Goal: Contribute content: Contribute content

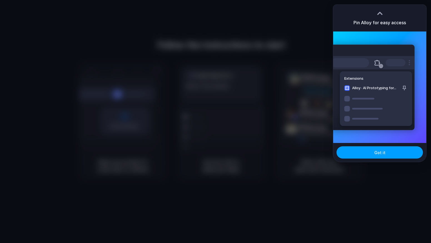
click at [372, 152] on button "Got it" at bounding box center [380, 152] width 87 height 12
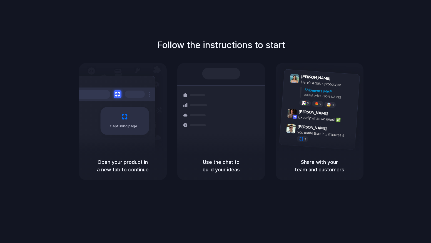
click at [133, 129] on div "Capturing page" at bounding box center [124, 121] width 49 height 28
click at [230, 66] on div "Shipments Container from Shanghai 40ft • ETA Dec 28 • In transit Express delive…" at bounding box center [221, 107] width 88 height 88
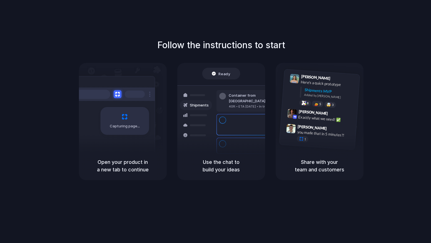
click at [224, 98] on div at bounding box center [222, 96] width 7 height 7
click at [111, 138] on div "Capturing page" at bounding box center [113, 118] width 84 height 85
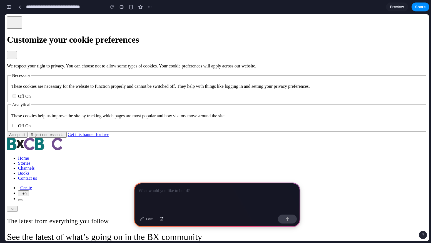
click at [179, 187] on p at bounding box center [217, 190] width 157 height 7
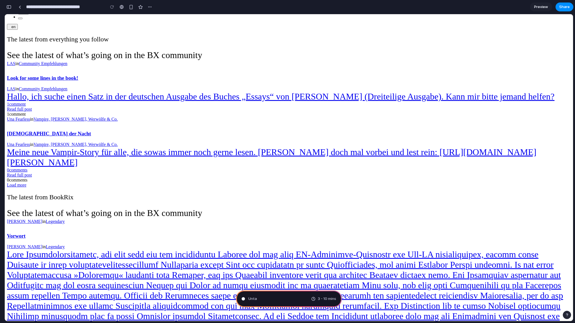
scroll to position [139, 0]
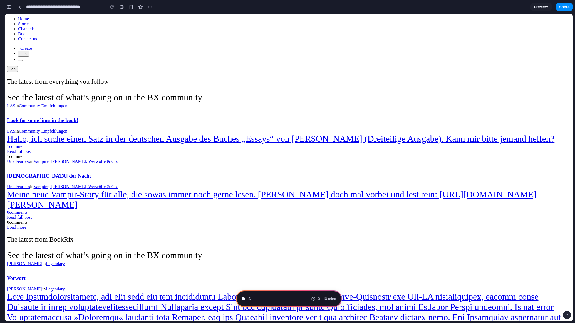
click at [245, 178] on div "The latest from everything you follow See the latest of what’s going on in the …" at bounding box center [289, 154] width 564 height 152
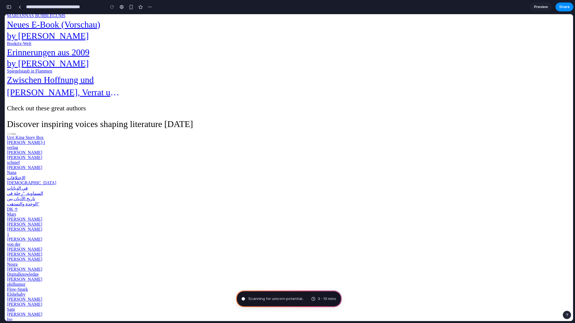
scroll to position [761, 0]
drag, startPoint x: 129, startPoint y: 204, endPoint x: 189, endPoint y: 203, distance: 59.3
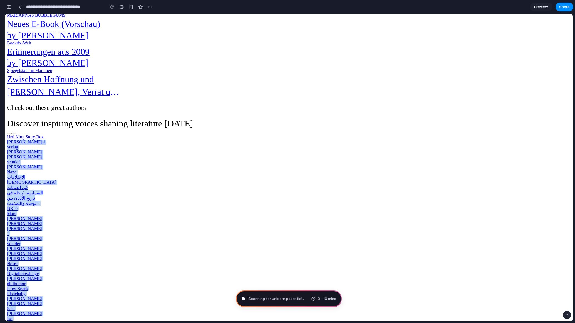
drag, startPoint x: 129, startPoint y: 204, endPoint x: 152, endPoint y: 205, distance: 22.6
click at [152, 205] on div "Check out these great authors Discover inspiring voices shaping literature toda…" at bounding box center [289, 268] width 564 height 328
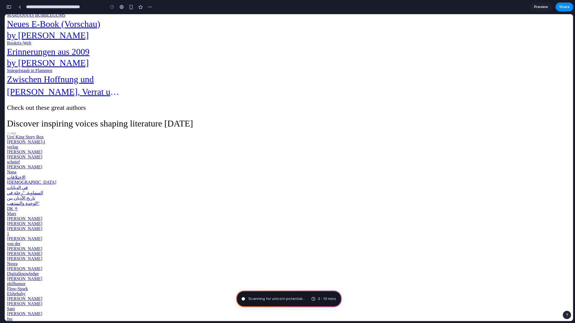
click at [162, 205] on div "Check out these great authors Discover inspiring voices shaping literature toda…" at bounding box center [289, 268] width 564 height 328
drag, startPoint x: 129, startPoint y: 202, endPoint x: 144, endPoint y: 204, distance: 15.4
click at [14, 134] on icon at bounding box center [14, 134] width 0 height 0
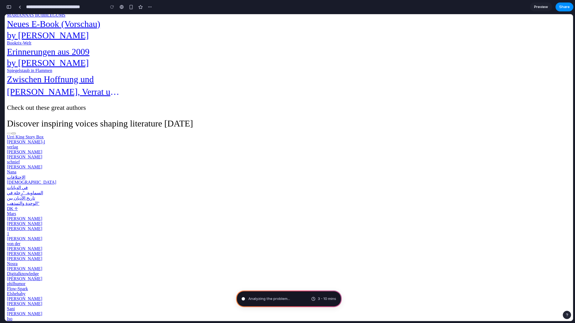
click at [46, 150] on div at bounding box center [26, 150] width 39 height 0
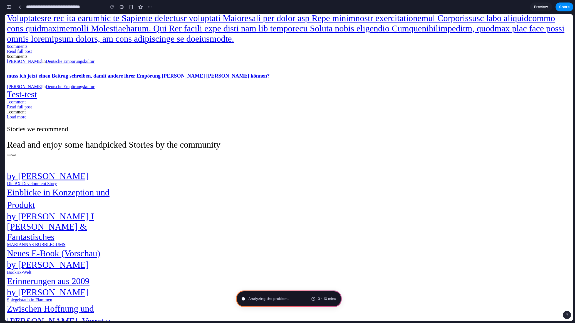
scroll to position [184, 0]
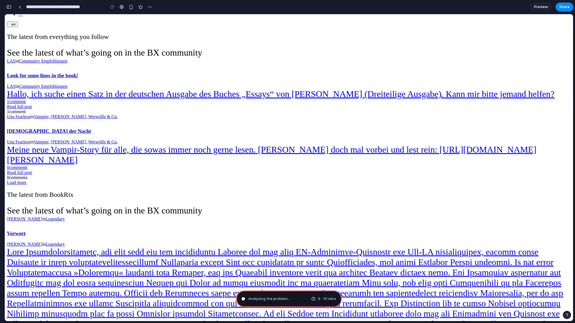
click at [296, 242] on div "Analyzing the problem ... 3 - 10 mins" at bounding box center [289, 299] width 106 height 17
click at [330, 242] on span "3 - 10 mins" at bounding box center [327, 299] width 18 height 6
drag, startPoint x: 329, startPoint y: 300, endPoint x: 312, endPoint y: 299, distance: 17.5
click at [329, 242] on span "3 - 10 mins" at bounding box center [327, 299] width 18 height 6
click at [249, 242] on div "Analyzing the pro ... 3 - 10 mins" at bounding box center [289, 299] width 106 height 17
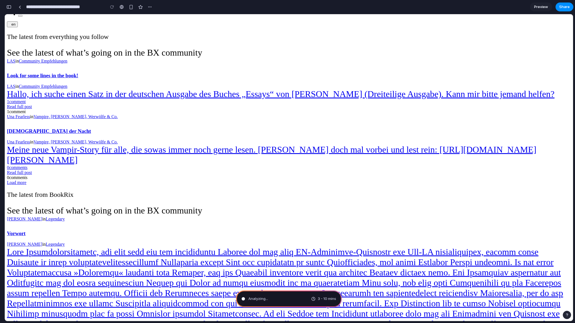
click at [247, 242] on div "Analyzing ..." at bounding box center [255, 299] width 26 height 6
click at [247, 242] on div "A 3 - 10 mins" at bounding box center [289, 299] width 106 height 17
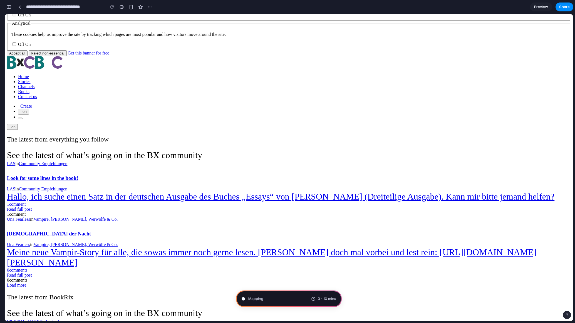
scroll to position [0, 0]
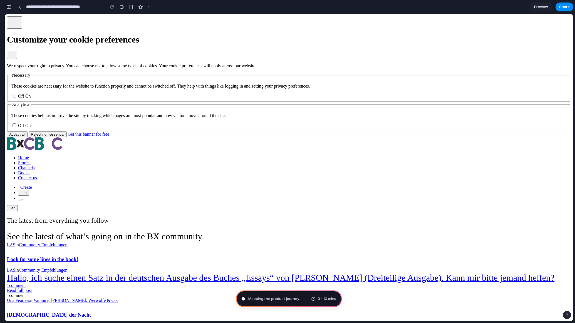
click at [32, 185] on link "Create" at bounding box center [25, 187] width 14 height 5
click at [29, 190] on button "en" at bounding box center [23, 193] width 11 height 6
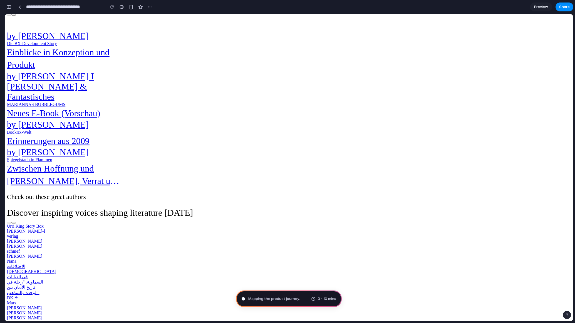
scroll to position [695, 0]
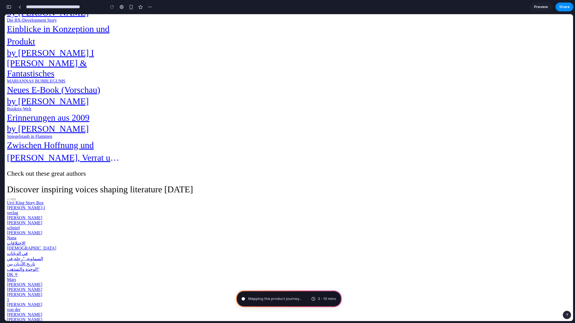
drag, startPoint x: 286, startPoint y: 135, endPoint x: 299, endPoint y: 132, distance: 13.7
click at [291, 134] on div "Stories we recommend Read and enjoy some handpicked Stories by the community by…" at bounding box center [289, 63] width 564 height 203
drag, startPoint x: 299, startPoint y: 132, endPoint x: 378, endPoint y: 132, distance: 79.3
click at [296, 164] on div at bounding box center [151, 164] width 289 height 0
drag, startPoint x: 378, startPoint y: 132, endPoint x: 418, endPoint y: 132, distance: 39.5
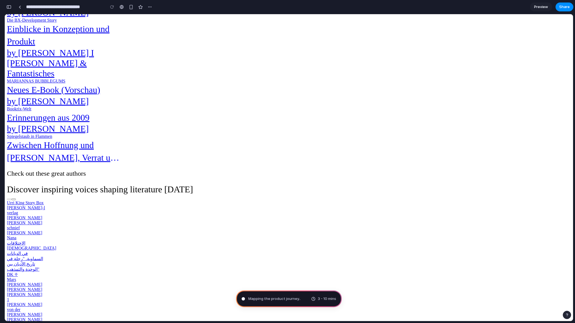
click at [418, 164] on div at bounding box center [276, 164] width 539 height 0
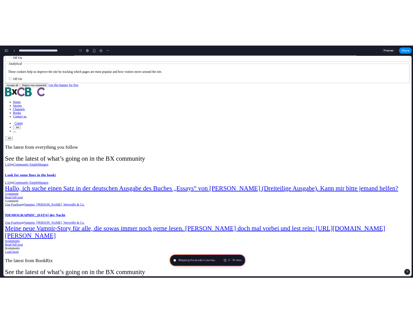
scroll to position [0, 0]
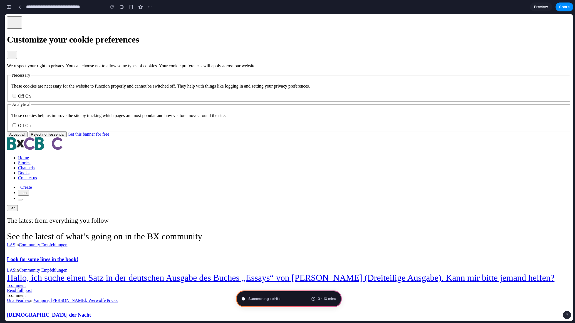
click at [32, 185] on link "Create" at bounding box center [25, 187] width 14 height 5
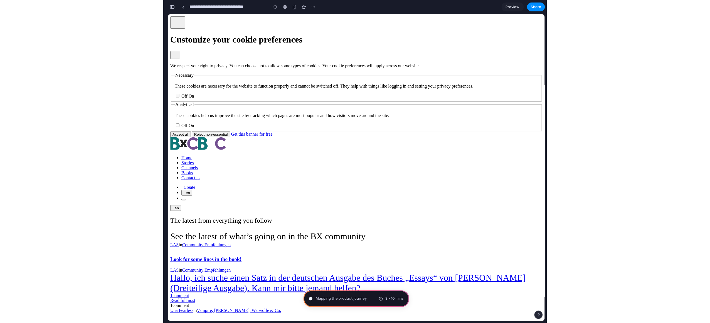
scroll to position [0, 5]
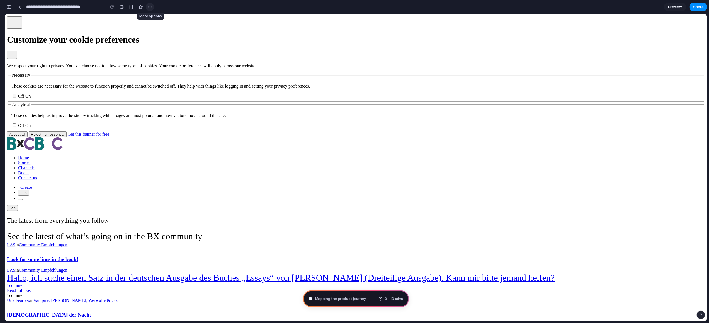
click at [151, 9] on button "button" at bounding box center [150, 7] width 8 height 8
click at [431, 54] on div "Duplicate Delete" at bounding box center [354, 161] width 709 height 323
click at [431, 8] on link "Preview" at bounding box center [675, 7] width 22 height 9
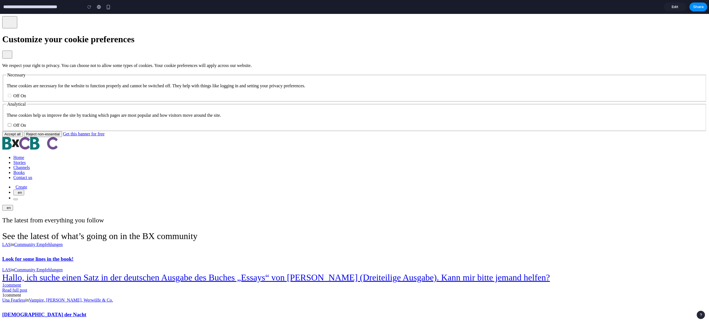
click at [431, 10] on link "Edit" at bounding box center [675, 7] width 22 height 9
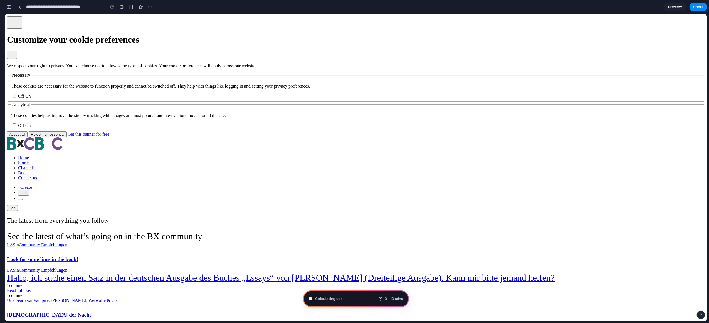
click at [341, 242] on div "Calculating use 3 - 10 mins" at bounding box center [356, 299] width 106 height 17
click at [341, 242] on span "Calculating use" at bounding box center [329, 299] width 28 height 6
click at [341, 242] on span "Calculating user del" at bounding box center [332, 299] width 35 height 6
click at [355, 162] on div at bounding box center [355, 162] width 0 height 0
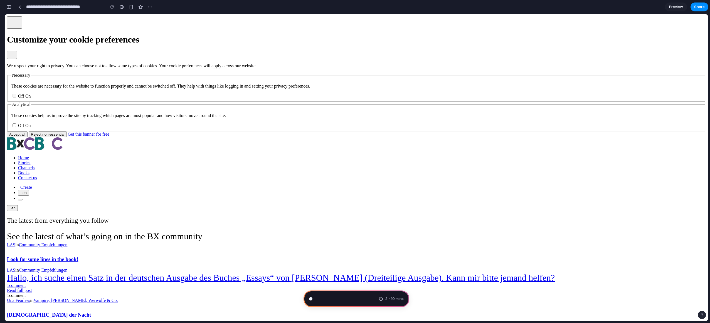
type input "**********"
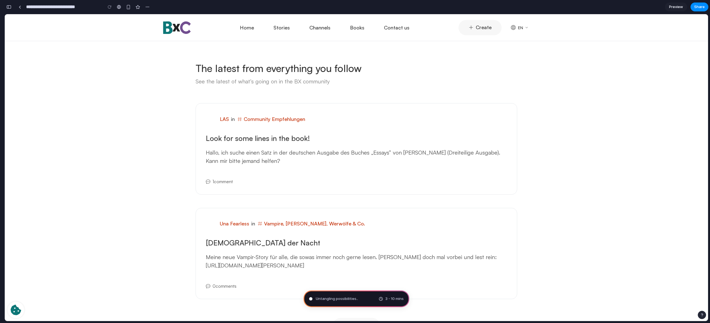
click at [431, 102] on div "The latest from everything you follow See the latest of what’s going on in the …" at bounding box center [356, 197] width 703 height 299
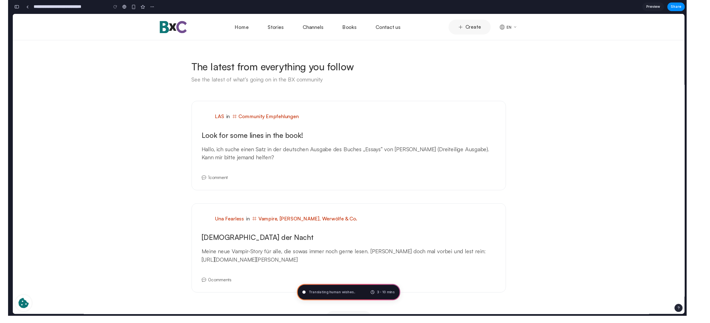
scroll to position [0, 5]
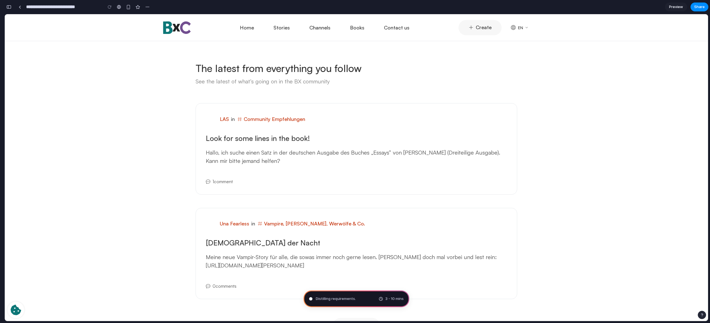
click at [379, 242] on div "3 - 10 mins" at bounding box center [391, 299] width 25 height 6
click at [431, 132] on div "The latest from everything you follow See the latest of what’s going on in the …" at bounding box center [356, 197] width 703 height 299
click at [390, 233] on div "Una Fearless in Vampire, Geister, Werwölfe & Co. Gott der Nacht Una Fearless in…" at bounding box center [356, 253] width 305 height 71
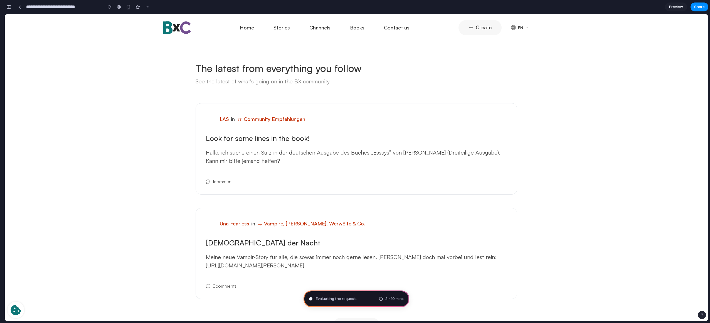
click at [355, 162] on div at bounding box center [355, 162] width 0 height 0
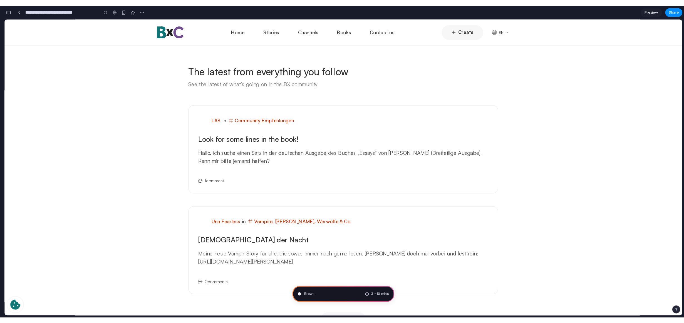
scroll to position [149, 0]
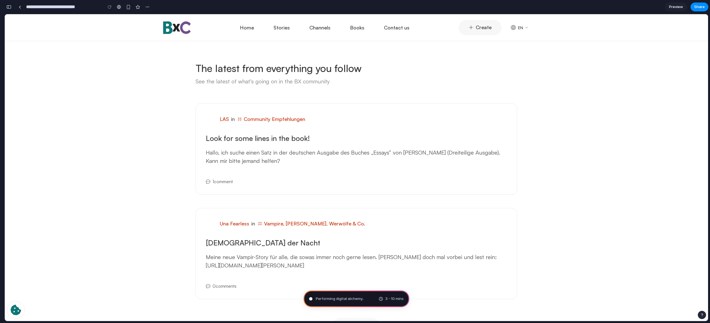
click at [355, 162] on div at bounding box center [355, 162] width 0 height 0
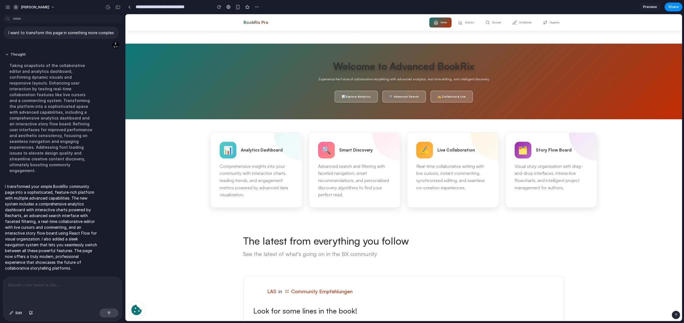
scroll to position [0, 0]
click at [431, 68] on h1 "Welcome to Advanced BookRix" at bounding box center [404, 66] width 387 height 12
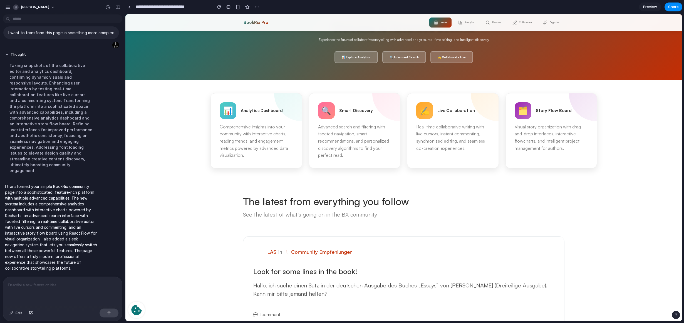
scroll to position [128, 0]
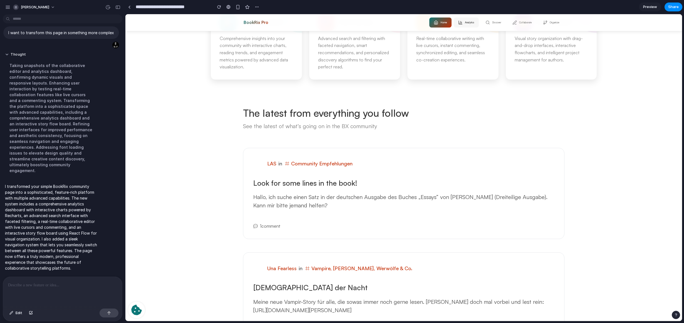
click at [431, 24] on button "Analytics" at bounding box center [466, 23] width 25 height 10
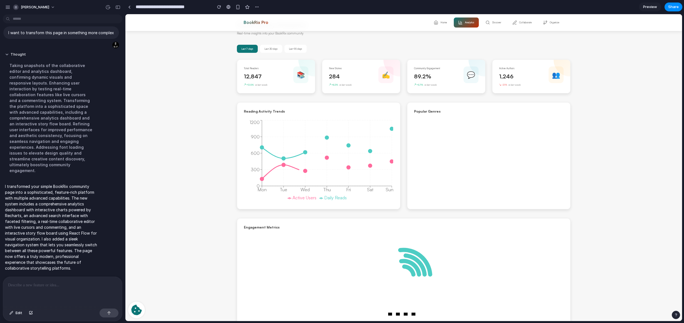
scroll to position [0, 0]
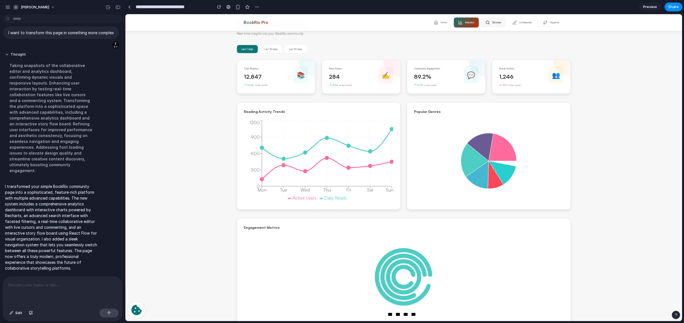
click at [431, 26] on button "Discover" at bounding box center [493, 23] width 25 height 10
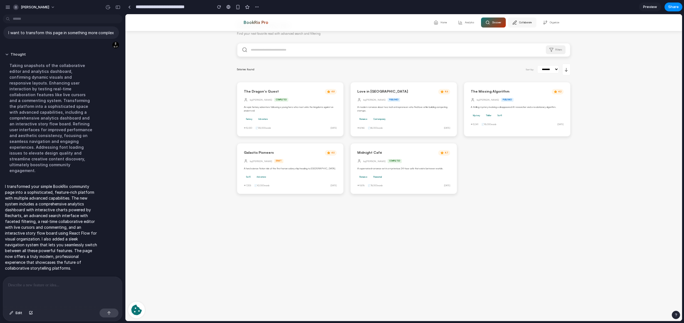
click at [431, 26] on button "Collaborate" at bounding box center [522, 23] width 28 height 10
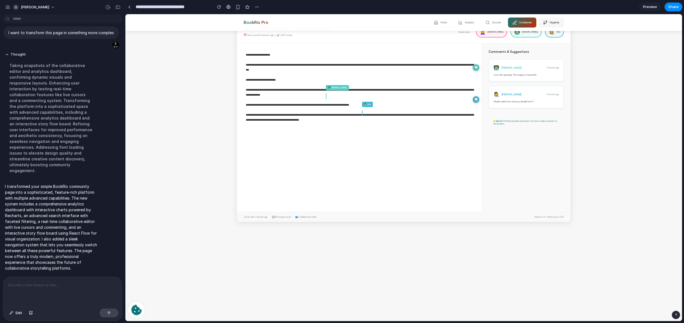
click at [431, 25] on button "Organize" at bounding box center [551, 23] width 25 height 10
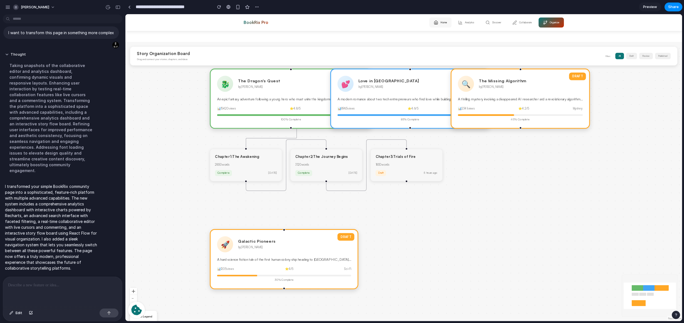
click at [431, 23] on button "Home" at bounding box center [440, 23] width 22 height 10
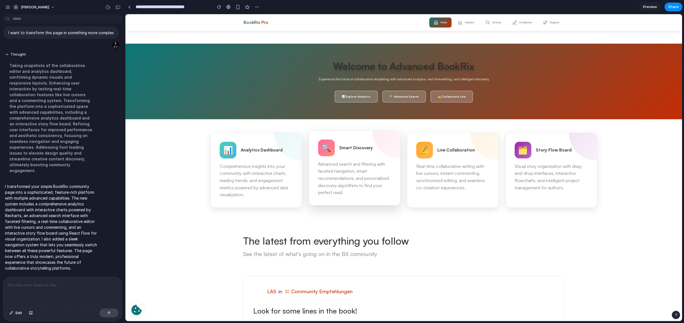
click at [329, 141] on div "🔍" at bounding box center [326, 148] width 17 height 17
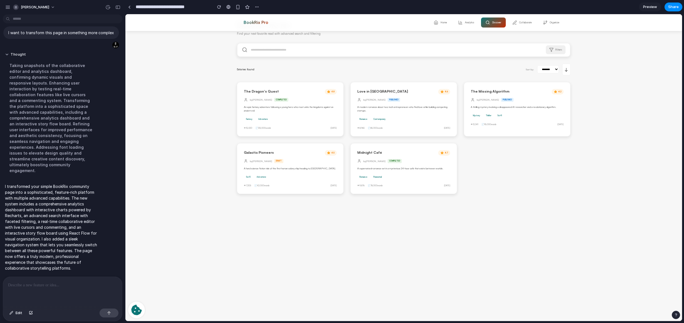
click at [311, 51] on input "text" at bounding box center [404, 49] width 333 height 13
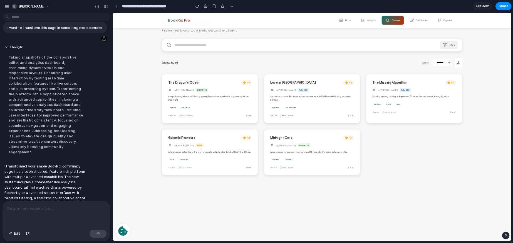
scroll to position [9, 0]
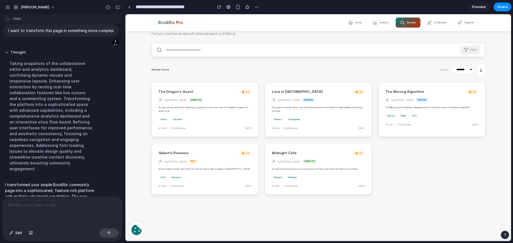
click at [250, 48] on input "text" at bounding box center [318, 49] width 333 height 13
click at [265, 73] on div "**********" at bounding box center [319, 70] width 334 height 12
click at [257, 121] on div at bounding box center [257, 121] width 0 height 0
click at [206, 55] on input "text" at bounding box center [318, 49] width 333 height 13
click at [164, 23] on h2 "BookRix Pro" at bounding box center [170, 22] width 25 height 5
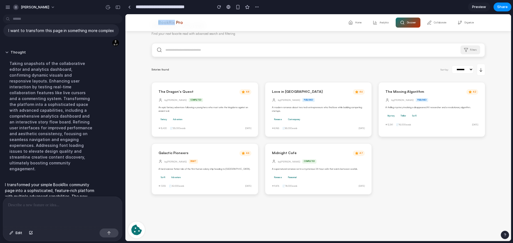
click at [164, 23] on h2 "BookRix Pro" at bounding box center [170, 22] width 25 height 5
click at [187, 43] on div "Filters" at bounding box center [319, 50] width 334 height 14
click at [190, 48] on input "text" at bounding box center [318, 49] width 333 height 13
click at [176, 71] on div "**********" at bounding box center [319, 70] width 334 height 12
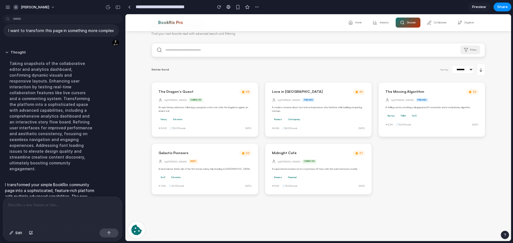
click at [188, 49] on input "text" at bounding box center [318, 49] width 333 height 13
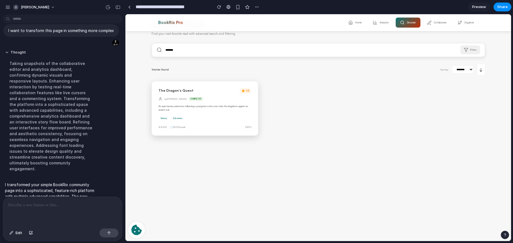
type input "*******"
click at [184, 89] on h3 "The Dragon's Quest" at bounding box center [176, 90] width 35 height 5
click at [371, 21] on button "Analytics" at bounding box center [381, 23] width 25 height 10
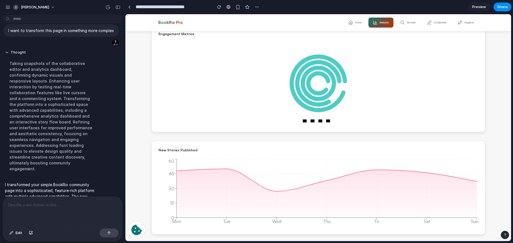
scroll to position [0, 0]
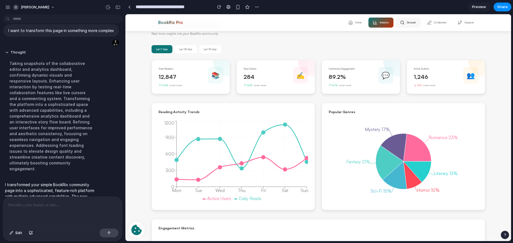
click at [411, 24] on button "Discover" at bounding box center [408, 23] width 25 height 10
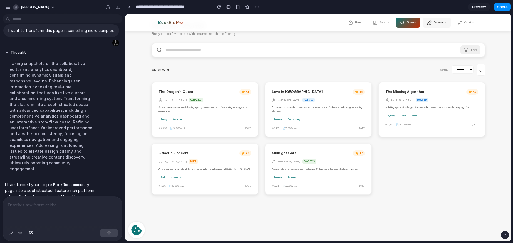
click at [431, 25] on button "Collaborate" at bounding box center [437, 23] width 28 height 10
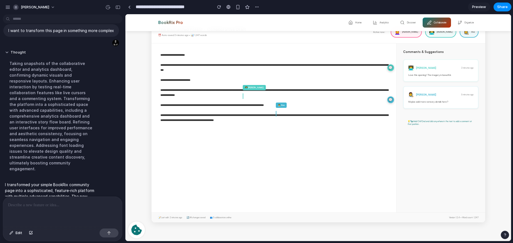
click at [431, 36] on div "👨‍💻 Marcus" at bounding box center [440, 31] width 31 height 11
click at [431, 34] on div "👨‍💻 Marcus" at bounding box center [440, 31] width 31 height 11
click at [431, 25] on button "Organize" at bounding box center [465, 23] width 25 height 10
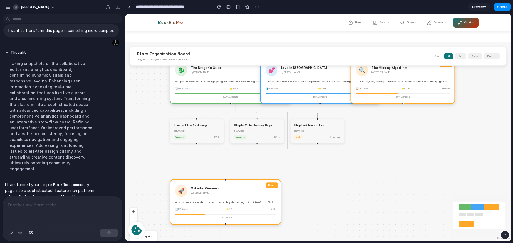
click at [431, 7] on span "Preview" at bounding box center [479, 7] width 14 height 6
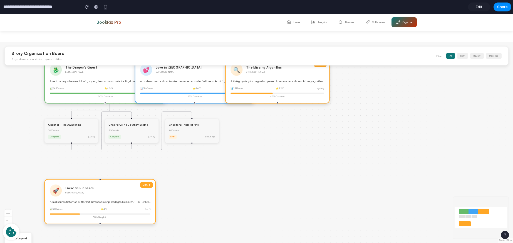
click at [431, 7] on span "Edit" at bounding box center [479, 7] width 7 height 6
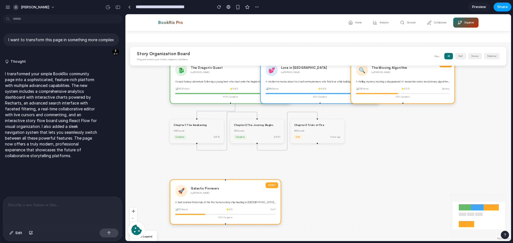
click at [431, 7] on span "Share" at bounding box center [502, 7] width 11 height 6
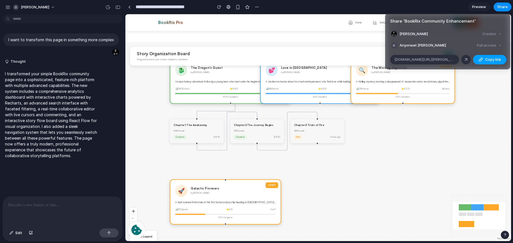
click at [431, 59] on button "Copy link" at bounding box center [489, 59] width 33 height 9
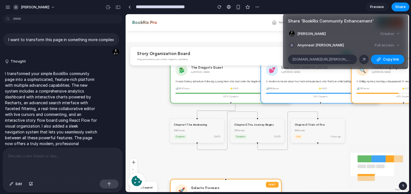
drag, startPoint x: 241, startPoint y: 60, endPoint x: 119, endPoint y: 39, distance: 123.6
click at [241, 60] on div "Share ' BookRix Community Enhancement ' Lorenzo Brandimarte Creator Anyone at L…" at bounding box center [205, 97] width 411 height 194
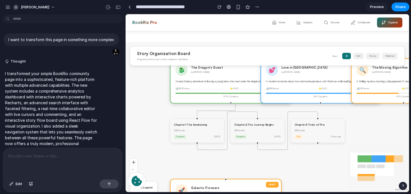
click at [39, 169] on div at bounding box center [62, 162] width 119 height 29
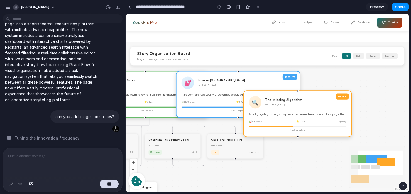
drag, startPoint x: 312, startPoint y: 120, endPoint x: 313, endPoint y: 142, distance: 21.2
click at [313, 137] on div "DRAFT 🔍 The Missing Algorithm by [PERSON_NAME] A thrilling mystery involving a …" at bounding box center [297, 113] width 108 height 47
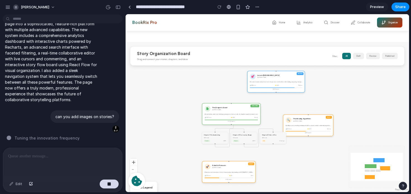
drag, startPoint x: 270, startPoint y: 114, endPoint x: 272, endPoint y: 82, distance: 32.3
click at [272, 82] on div "A modern romance about two tech entrepreneurs who find love while building comp…" at bounding box center [276, 82] width 53 height 2
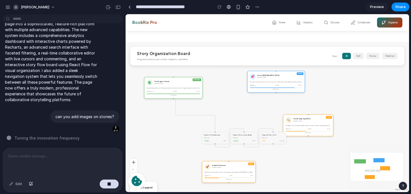
drag, startPoint x: 233, startPoint y: 114, endPoint x: 182, endPoint y: 89, distance: 56.6
click at [182, 89] on div "PUBLISHED 🐉 The Dragon's Quest by [PERSON_NAME] An epic fantasy adventure follo…" at bounding box center [173, 88] width 59 height 22
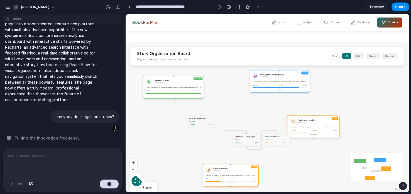
drag, startPoint x: 218, startPoint y: 140, endPoint x: 201, endPoint y: 122, distance: 24.9
click at [201, 122] on div "2850 words" at bounding box center [200, 122] width 23 height 2
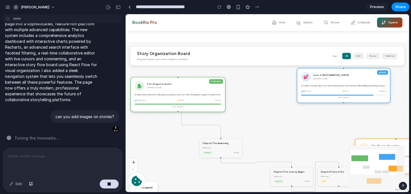
drag, startPoint x: 198, startPoint y: 103, endPoint x: 216, endPoint y: 127, distance: 30.8
click at [216, 127] on div "PUBLISHED 🐉 The Dragon's Quest by [PERSON_NAME] An epic fantasy adventure follo…" at bounding box center [266, 117] width 283 height 150
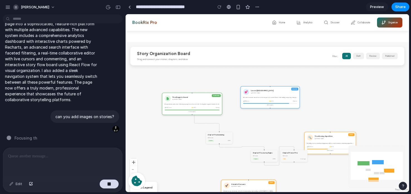
drag, startPoint x: 307, startPoint y: 105, endPoint x: 279, endPoint y: 104, distance: 27.6
click at [279, 104] on div "85 % Complete" at bounding box center [270, 105] width 54 height 2
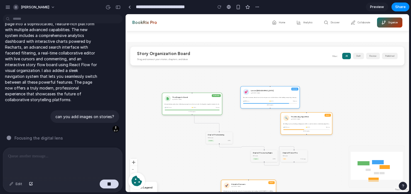
drag, startPoint x: 342, startPoint y: 150, endPoint x: 301, endPoint y: 133, distance: 44.4
click at [301, 132] on div "45 % Complete" at bounding box center [306, 131] width 46 height 2
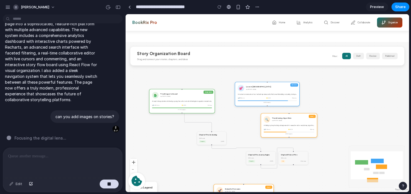
drag, startPoint x: 385, startPoint y: 165, endPoint x: 373, endPoint y: 148, distance: 20.7
click at [373, 149] on icon "Mini Map" at bounding box center [377, 167] width 56 height 42
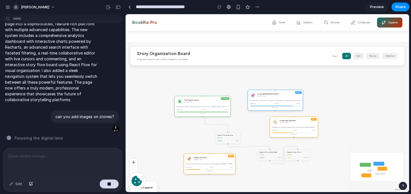
drag, startPoint x: 262, startPoint y: 182, endPoint x: 218, endPoint y: 158, distance: 50.4
click at [218, 158] on div "🚀 Galactic Pioneers by Sarah Kim" at bounding box center [209, 159] width 46 height 6
click at [357, 57] on button "draft" at bounding box center [358, 56] width 11 height 6
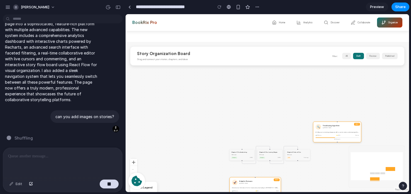
click at [374, 56] on button "review" at bounding box center [373, 56] width 14 height 6
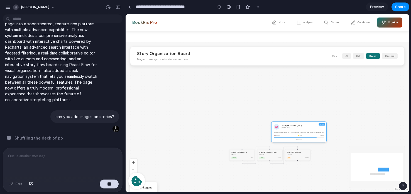
click at [354, 56] on button "draft" at bounding box center [358, 56] width 11 height 6
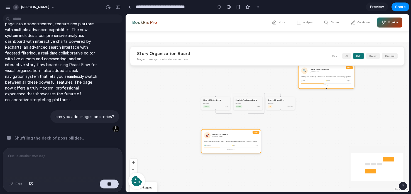
drag, startPoint x: 272, startPoint y: 124, endPoint x: 272, endPoint y: 72, distance: 52.3
click at [272, 72] on div "DRAFT 🔍 The Missing Algorithm by David Park A thrilling mystery involving a dis…" at bounding box center [266, 117] width 283 height 150
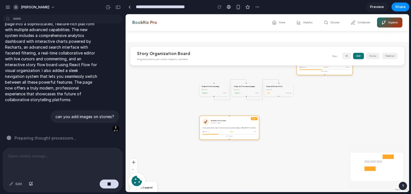
click at [60, 149] on div at bounding box center [62, 162] width 119 height 29
click at [239, 7] on div "button" at bounding box center [238, 7] width 5 height 5
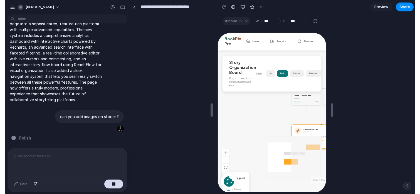
scroll to position [28, 0]
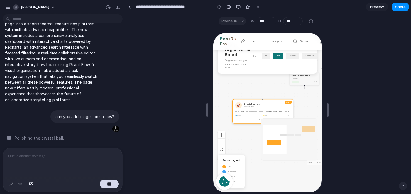
drag, startPoint x: 290, startPoint y: 110, endPoint x: 233, endPoint y: 90, distance: 60.0
click at [233, 98] on div "DRAFT 🚀 Galactic Pioneers by Sarah Kim A hard science fiction tale of the first…" at bounding box center [261, 110] width 61 height 25
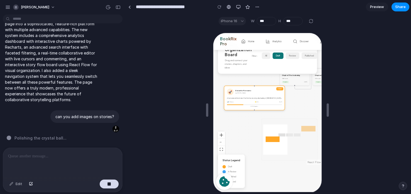
drag, startPoint x: 292, startPoint y: 105, endPoint x: 282, endPoint y: 105, distance: 10.8
click at [282, 105] on div "DRAFT 🔍 The Missing Algorithm by David Park A thrilling mystery involving a dis…" at bounding box center [266, 99] width 108 height 132
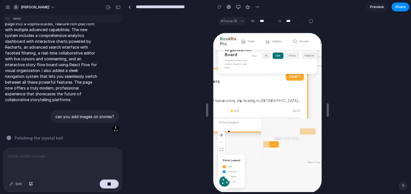
drag, startPoint x: 270, startPoint y: 98, endPoint x: 300, endPoint y: 112, distance: 32.1
click at [300, 112] on div "DRAFT 🚀 Galactic Pioneers by Sarah Kim A hard science fiction tale of the first…" at bounding box center [228, 100] width 158 height 64
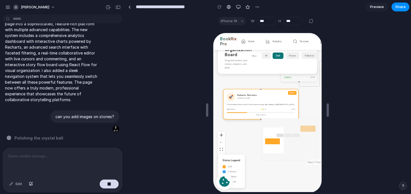
click at [269, 92] on div "🚀 Galactic Pioneers by Sarah Kim" at bounding box center [260, 96] width 68 height 8
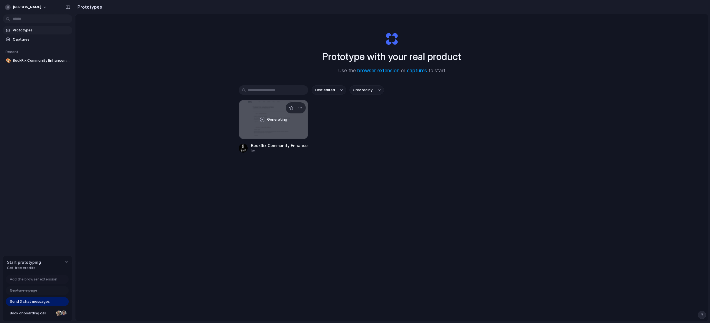
click at [289, 136] on div "Generating" at bounding box center [273, 119] width 69 height 39
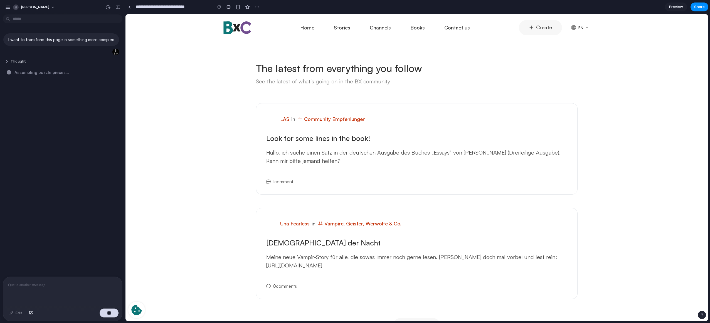
click at [19, 64] on button "Thought" at bounding box center [51, 61] width 93 height 5
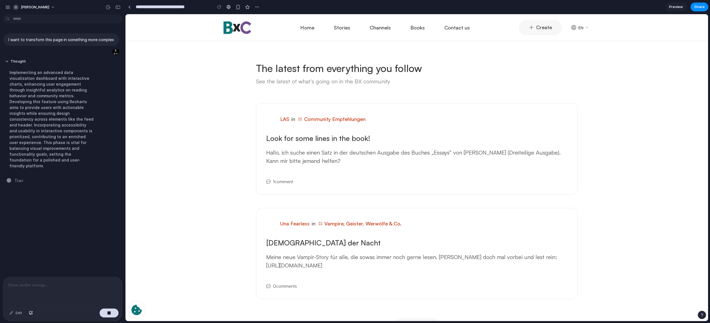
click at [66, 159] on div "Implementing an advanced data visualization dashboard with interactive charts, …" at bounding box center [51, 119] width 93 height 106
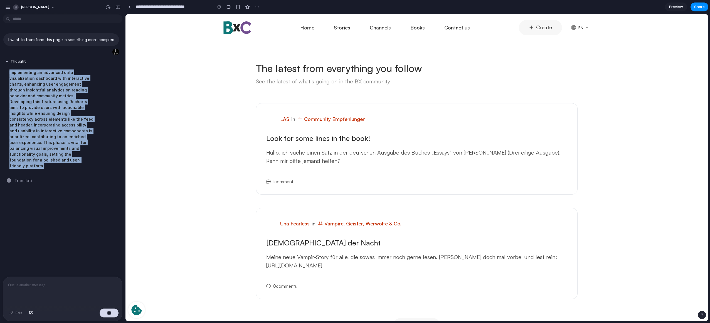
click at [66, 159] on div "Implementing an advanced data visualization dashboard with interactive charts, …" at bounding box center [51, 119] width 93 height 106
click at [69, 161] on div "Implementing an advanced data visualization dashboard with interactive charts, …" at bounding box center [51, 119] width 93 height 106
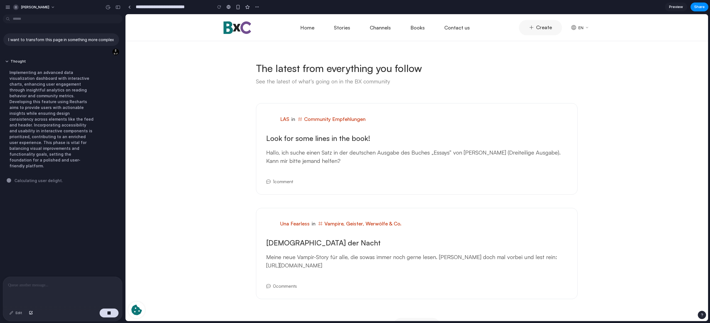
click at [60, 155] on div "Implementing an advanced data visualization dashboard with interactive charts, …" at bounding box center [51, 119] width 93 height 106
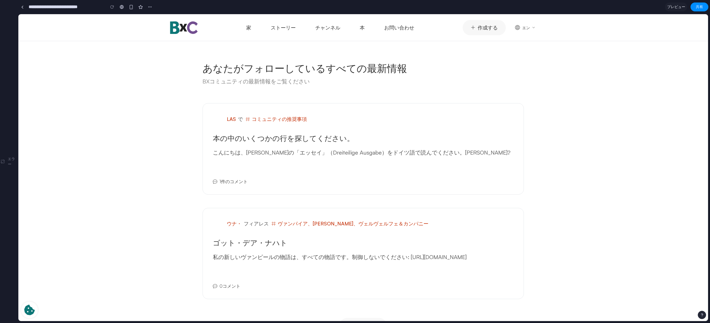
click at [8, 164] on font "エラー" at bounding box center [11, 162] width 7 height 10
click at [9, 159] on font "エラー" at bounding box center [11, 162] width 7 height 10
click at [21, 11] on link at bounding box center [22, 7] width 8 height 8
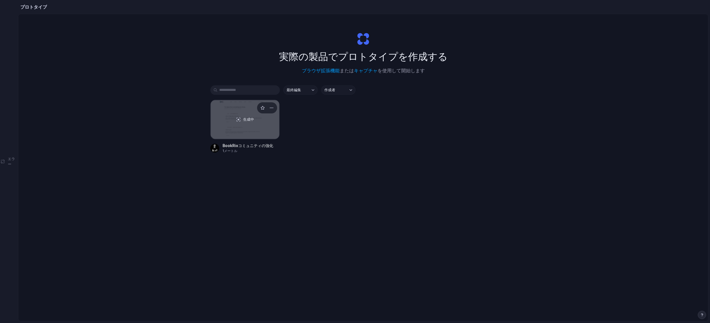
click at [224, 127] on div "生成中" at bounding box center [245, 119] width 69 height 39
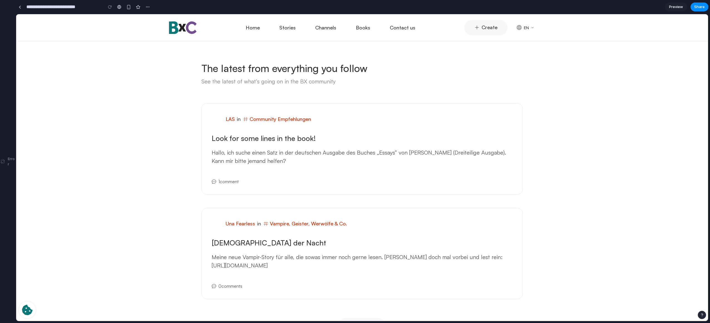
click at [639, 88] on div "The latest from everything you follow See the latest of what’s going on in the …" at bounding box center [362, 197] width 692 height 299
click at [674, 6] on span "Preview" at bounding box center [676, 7] width 14 height 6
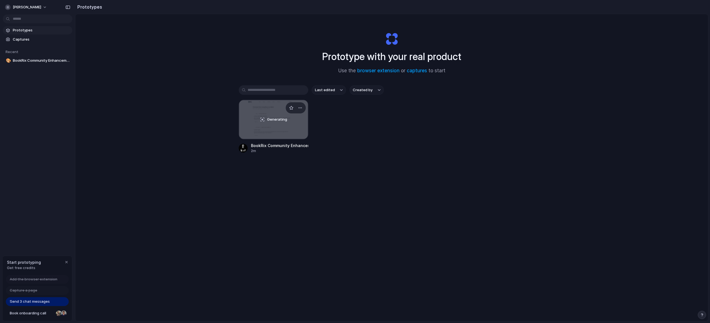
click at [282, 132] on div "Generating" at bounding box center [273, 119] width 69 height 39
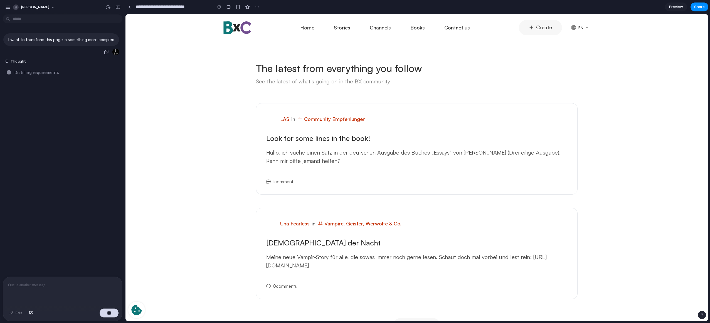
click at [52, 39] on p "I want to transform this page in something more complex" at bounding box center [61, 40] width 106 height 6
click at [92, 75] on div "Distilling requirements .." at bounding box center [64, 73] width 115 height 6
click at [11, 5] on div "[PERSON_NAME]" at bounding box center [31, 7] width 53 height 9
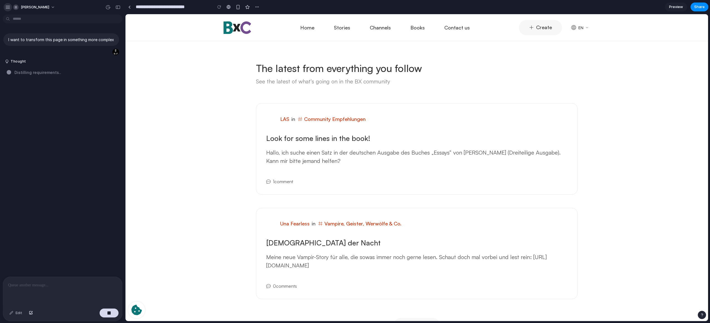
click at [9, 7] on div "button" at bounding box center [7, 7] width 5 height 5
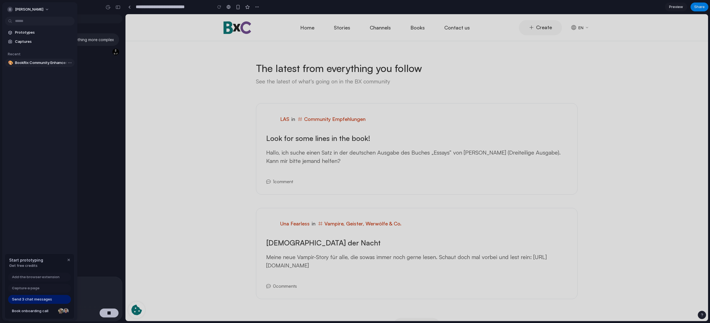
click at [40, 66] on link "🎨 BookRix Community Enhancement" at bounding box center [40, 63] width 70 height 8
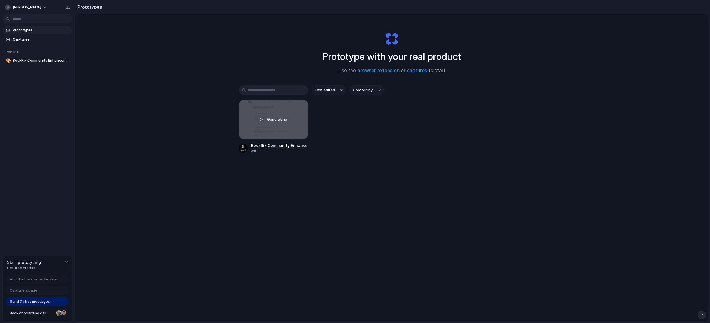
click at [288, 90] on input "text" at bounding box center [274, 89] width 70 height 9
click at [16, 37] on span "Captures" at bounding box center [41, 40] width 57 height 6
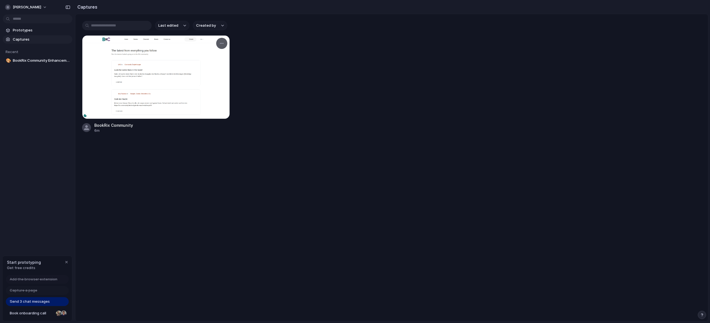
click at [140, 105] on div at bounding box center [156, 77] width 148 height 84
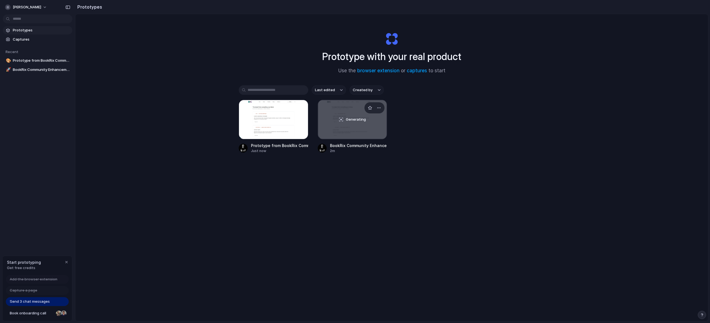
click at [350, 130] on div "Generating" at bounding box center [352, 119] width 69 height 39
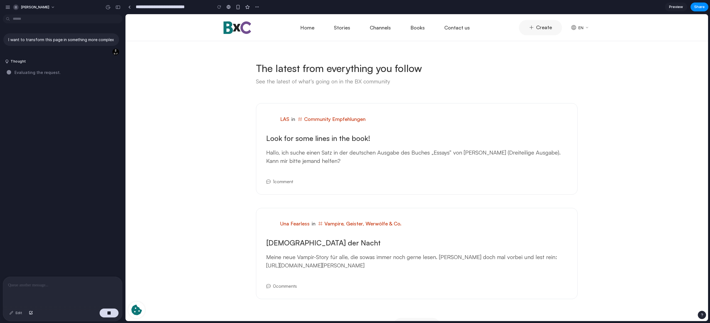
click at [61, 75] on div "Evaluating the request ." at bounding box center [64, 73] width 115 height 6
click at [61, 75] on div "Evaluating the request .." at bounding box center [64, 73] width 115 height 6
click at [70, 75] on div "Evaluating the request ." at bounding box center [64, 73] width 115 height 6
click at [18, 314] on div "Edit" at bounding box center [16, 313] width 18 height 9
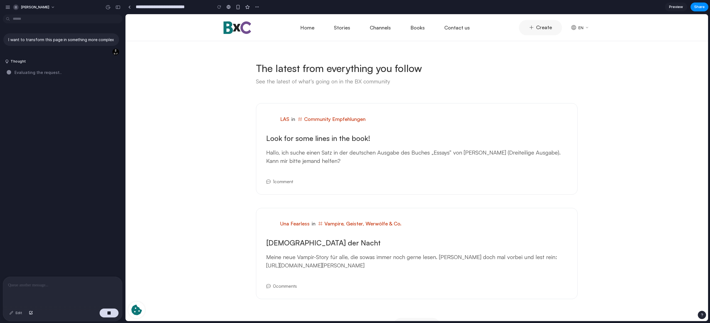
click at [38, 288] on div at bounding box center [62, 291] width 119 height 29
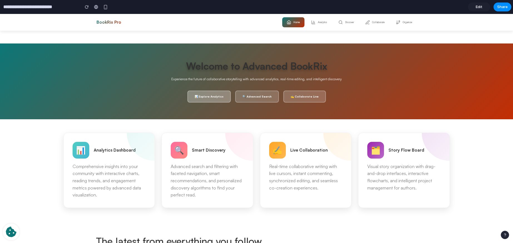
click at [207, 95] on button "📊 Explore Analytics" at bounding box center [208, 96] width 43 height 12
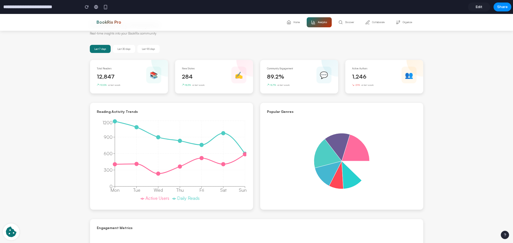
click at [108, 23] on h2 "BookRix Pro" at bounding box center [109, 22] width 25 height 5
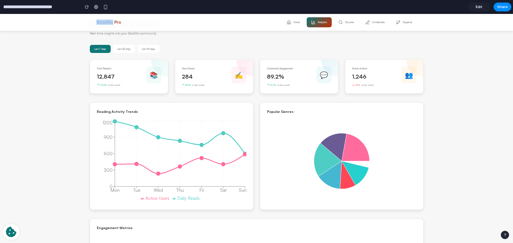
click at [108, 23] on h2 "BookRix Pro" at bounding box center [109, 22] width 25 height 5
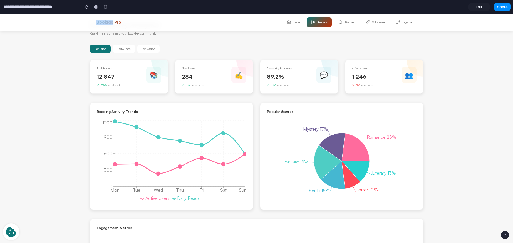
click at [287, 20] on icon at bounding box center [289, 22] width 4 height 4
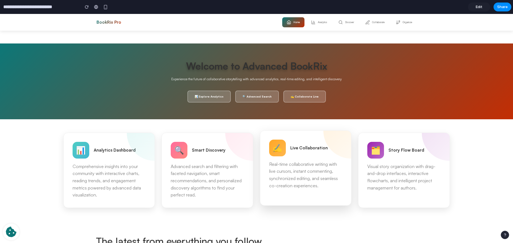
click at [299, 161] on p "Real-time collaborative writing with live cursors, instant commenting, synchron…" at bounding box center [305, 175] width 73 height 28
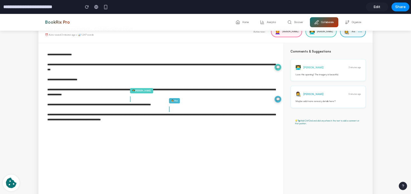
click at [222, 56] on textarea "**********" at bounding box center [160, 126] width 245 height 167
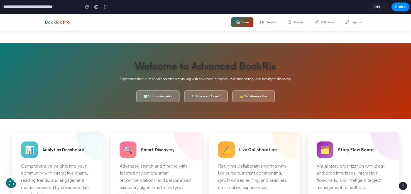
click at [260, 23] on icon at bounding box center [261, 22] width 3 height 3
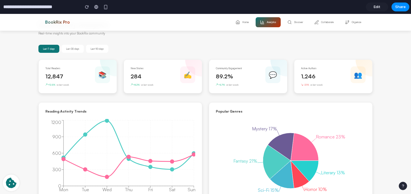
click at [283, 19] on button "Discover" at bounding box center [295, 22] width 25 height 10
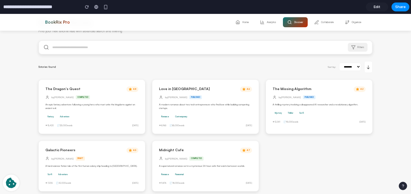
scroll to position [6, 0]
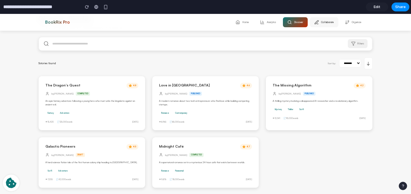
click at [321, 18] on button "Collaborate" at bounding box center [324, 22] width 28 height 10
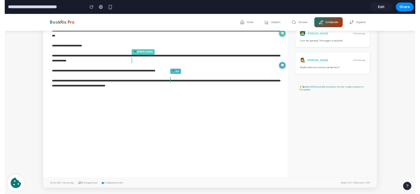
scroll to position [0, 0]
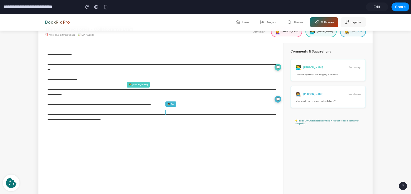
click at [351, 24] on button "Organize" at bounding box center [352, 22] width 25 height 10
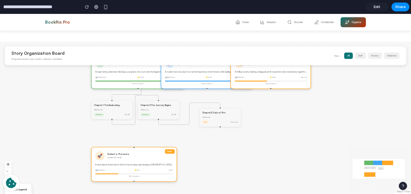
drag, startPoint x: 196, startPoint y: 108, endPoint x: 214, endPoint y: 122, distance: 22.8
click at [214, 122] on div "Chapter 3 : Trials of Fire 1850 words Draft 5 hours ago" at bounding box center [220, 117] width 42 height 19
drag, startPoint x: 164, startPoint y: 109, endPoint x: 174, endPoint y: 120, distance: 15.2
click at [174, 120] on div "3120 words" at bounding box center [167, 118] width 36 height 3
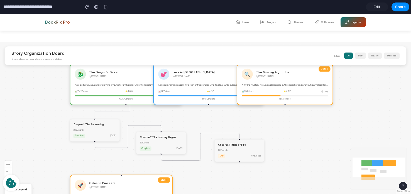
drag, startPoint x: 199, startPoint y: 103, endPoint x: 196, endPoint y: 121, distance: 18.6
click at [196, 121] on div "PUBLISHED 🐉 The Dragon's Quest by Alex Rivera An epic fantasy adventure followi…" at bounding box center [205, 118] width 411 height 152
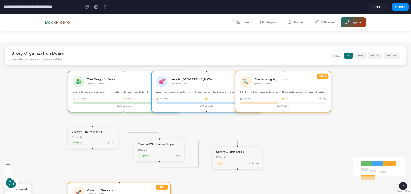
drag, startPoint x: 195, startPoint y: 124, endPoint x: 194, endPoint y: 143, distance: 19.2
click at [194, 143] on div "PUBLISHED 🐉 The Dragon's Quest by Alex Rivera An epic fantasy adventure followi…" at bounding box center [205, 118] width 411 height 152
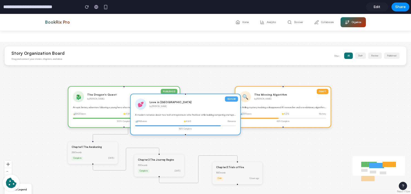
drag, startPoint x: 196, startPoint y: 115, endPoint x: 175, endPoint y: 122, distance: 22.8
click at [175, 122] on div "📊 8965 views ⭐ 4.6 /5 Romance" at bounding box center [185, 121] width 101 height 3
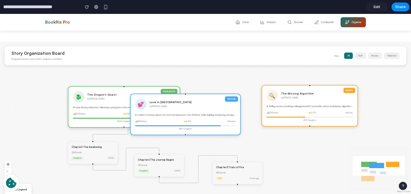
drag, startPoint x: 252, startPoint y: 112, endPoint x: 280, endPoint y: 110, distance: 28.4
click at [280, 110] on div "DRAFT 🔍 The Missing Algorithm by David Park A thrilling mystery involving a dis…" at bounding box center [309, 106] width 97 height 42
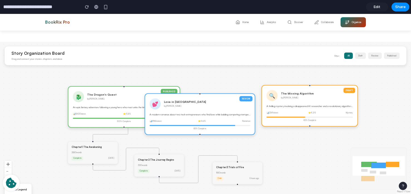
drag, startPoint x: 208, startPoint y: 113, endPoint x: 223, endPoint y: 113, distance: 14.5
click at [223, 113] on div "A modern romance about two tech entrepreneurs who find love while building comp…" at bounding box center [199, 114] width 101 height 3
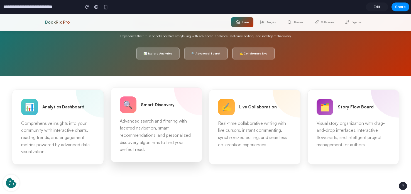
scroll to position [43, 0]
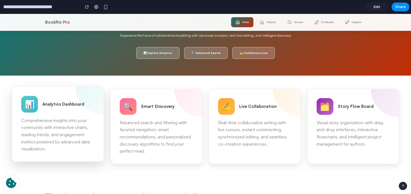
click at [80, 114] on div "📊 Analytics Dashboard Comprehensive insights into your community with interacti…" at bounding box center [58, 124] width 92 height 75
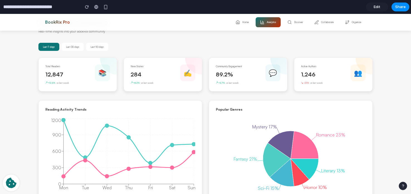
scroll to position [0, 0]
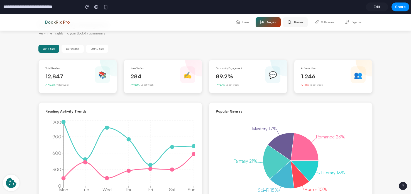
click at [290, 21] on button "Discover" at bounding box center [295, 22] width 25 height 10
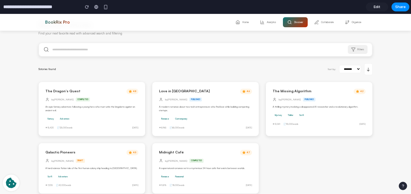
click at [130, 53] on input "text" at bounding box center [205, 49] width 333 height 13
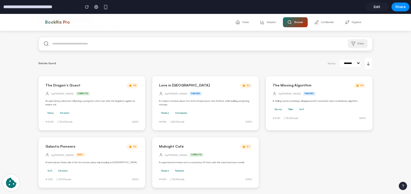
click at [325, 24] on button "Collaborate" at bounding box center [324, 22] width 28 height 10
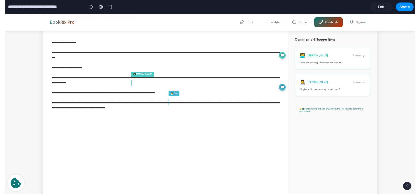
scroll to position [0, 0]
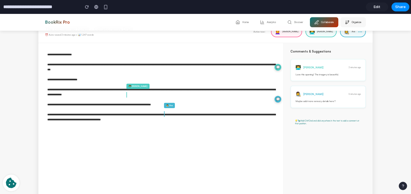
click at [340, 24] on button "Organize" at bounding box center [352, 22] width 25 height 10
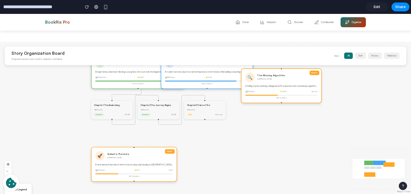
drag, startPoint x: 242, startPoint y: 78, endPoint x: 253, endPoint y: 100, distance: 24.3
click at [254, 93] on span "📊 2341 views" at bounding box center [250, 91] width 10 height 3
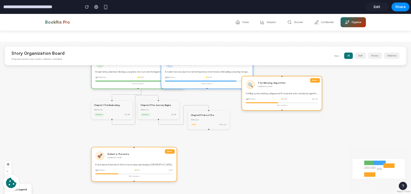
drag, startPoint x: 207, startPoint y: 104, endPoint x: 211, endPoint y: 114, distance: 11.4
click at [211, 114] on div "Chapter 3 : Trials of Fire" at bounding box center [209, 115] width 36 height 3
drag, startPoint x: 211, startPoint y: 114, endPoint x: 214, endPoint y: 121, distance: 7.5
click at [215, 118] on div "Chapter 3 : Trials of Fire" at bounding box center [209, 116] width 36 height 3
drag, startPoint x: 166, startPoint y: 109, endPoint x: 173, endPoint y: 118, distance: 10.9
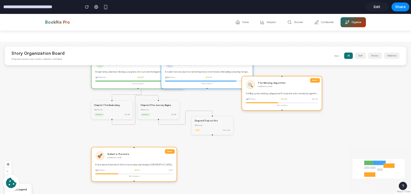
click at [173, 111] on div "3120 words" at bounding box center [158, 109] width 36 height 3
drag, startPoint x: 116, startPoint y: 109, endPoint x: 118, endPoint y: 117, distance: 8.7
click at [118, 117] on div "Chapter 1 : The Awakening 2850 words Complete 2 days ago" at bounding box center [114, 119] width 42 height 19
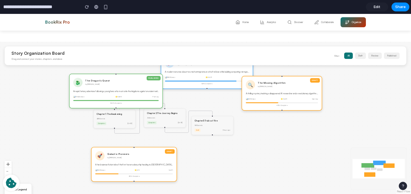
drag, startPoint x: 130, startPoint y: 81, endPoint x: 108, endPoint y: 100, distance: 29.4
click at [108, 100] on div at bounding box center [115, 100] width 85 height 1
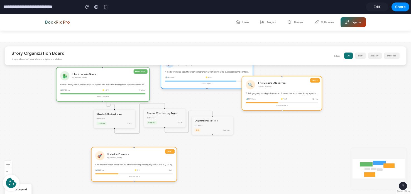
drag, startPoint x: 131, startPoint y: 92, endPoint x: 117, endPoint y: 85, distance: 15.8
click at [117, 85] on div "An epic fantasy adventure following a young hero who must unite the kingdoms ag…" at bounding box center [102, 84] width 85 height 3
click at [291, 24] on button "Discover" at bounding box center [295, 22] width 25 height 10
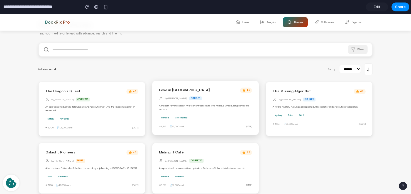
click at [195, 98] on span "published" at bounding box center [195, 99] width 13 height 4
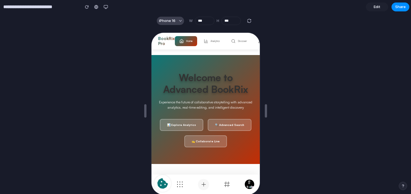
click at [170, 21] on span "iPhone 16" at bounding box center [167, 21] width 16 height 6
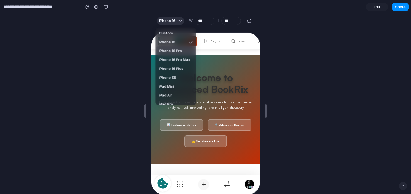
click at [180, 51] on span "iPhone 16 Pro" at bounding box center [170, 51] width 23 height 6
type input "***"
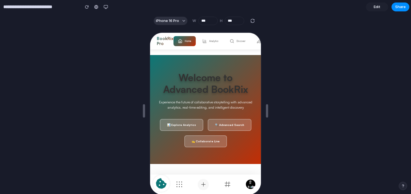
click at [178, 28] on div at bounding box center [205, 111] width 112 height 166
click at [176, 24] on button "iPhone 16 Pro" at bounding box center [171, 21] width 34 height 8
click at [104, 7] on div "Custom iPhone 16 iPhone 16 Pro iPhone 16 Pro Max iPhone 16 Plus iPhone SE iPad …" at bounding box center [205, 97] width 411 height 194
click at [105, 7] on div "button" at bounding box center [105, 7] width 4 height 4
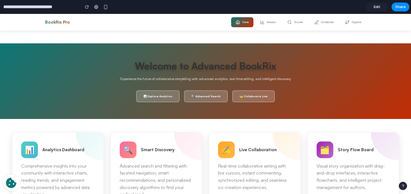
click at [176, 60] on h1 "Welcome to Advanced BookRix" at bounding box center [205, 66] width 387 height 12
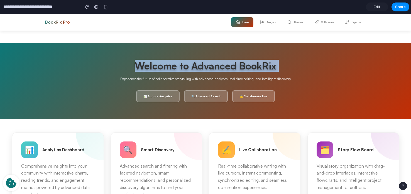
click at [176, 60] on h1 "Welcome to Advanced BookRix" at bounding box center [205, 66] width 387 height 12
click at [225, 47] on div "Welcome to Advanced BookRix Experience the future of collaborative storytelling…" at bounding box center [205, 81] width 411 height 76
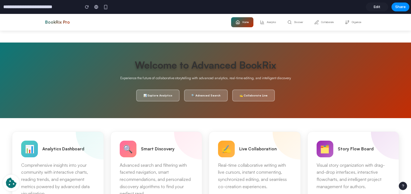
click at [311, 78] on p "Experience the future of collaborative storytelling with advanced analytics, re…" at bounding box center [205, 77] width 387 height 5
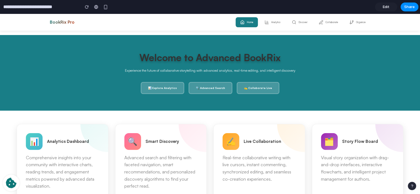
click at [260, 22] on button "Analytics" at bounding box center [272, 22] width 25 height 10
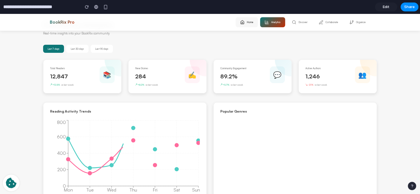
click at [250, 23] on button "Home" at bounding box center [247, 22] width 22 height 10
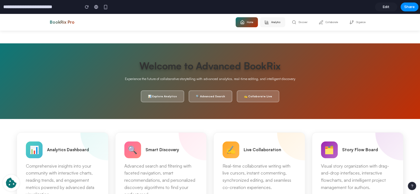
click at [275, 23] on button "Analytics" at bounding box center [272, 22] width 25 height 10
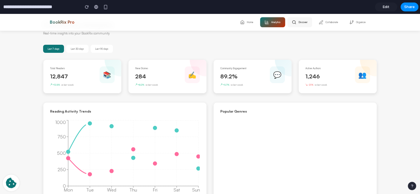
click at [306, 24] on button "Discover" at bounding box center [299, 22] width 25 height 10
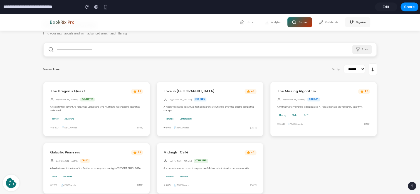
click at [326, 24] on button "Collaborate" at bounding box center [328, 22] width 28 height 10
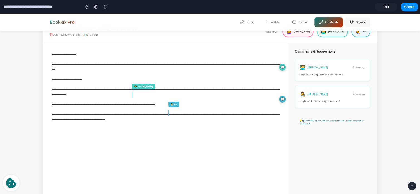
click at [359, 25] on button "Organize" at bounding box center [357, 22] width 25 height 10
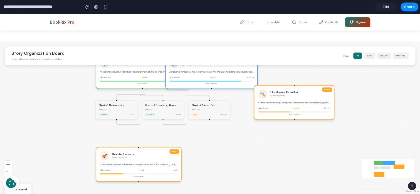
drag, startPoint x: 261, startPoint y: 96, endPoint x: 272, endPoint y: 120, distance: 26.6
click at [272, 120] on div "DRAFT 🔍 The Missing Algorithm by David Park A thrilling mystery involving a dis…" at bounding box center [294, 102] width 80 height 35
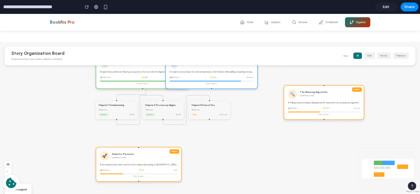
drag, startPoint x: 282, startPoint y: 113, endPoint x: 292, endPoint y: 106, distance: 12.6
click at [294, 107] on span "📊 2341 views" at bounding box center [293, 108] width 10 height 3
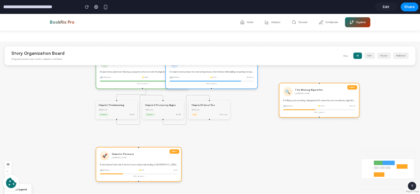
click at [286, 102] on div "DRAFT 🔍 The Missing Algorithm by David Park A thrilling mystery involving a dis…" at bounding box center [319, 100] width 80 height 35
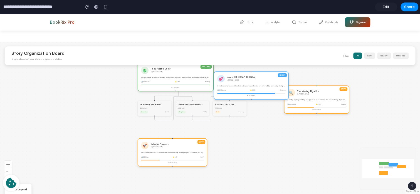
drag, startPoint x: 243, startPoint y: 77, endPoint x: 262, endPoint y: 85, distance: 21.2
click at [262, 85] on div "REVIEW 💕 Love in Silicon Valley by Emma Chen A modern romance about two tech en…" at bounding box center [251, 85] width 75 height 28
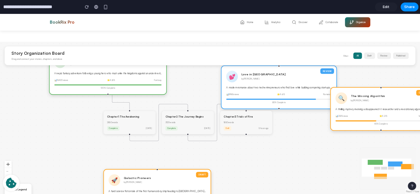
drag, startPoint x: 178, startPoint y: 76, endPoint x: 129, endPoint y: 75, distance: 49.5
click at [129, 75] on div "An epic fantasy adventure following a young hero who must unite the kingdoms ag…" at bounding box center [107, 73] width 107 height 4
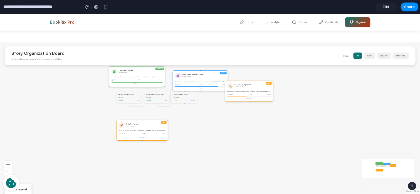
drag, startPoint x: 129, startPoint y: 75, endPoint x: 145, endPoint y: 78, distance: 17.0
click at [145, 78] on div "PUBLISHED 🐉 The Dragon's Quest by Alex Rivera An epic fantasy adventure followi…" at bounding box center [137, 76] width 56 height 21
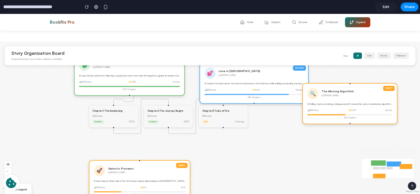
click at [364, 57] on button "draft" at bounding box center [369, 56] width 11 height 6
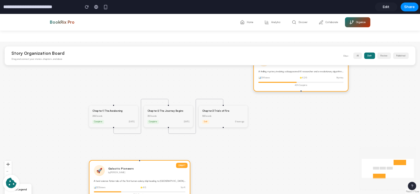
click at [355, 56] on button "all" at bounding box center [357, 56] width 9 height 6
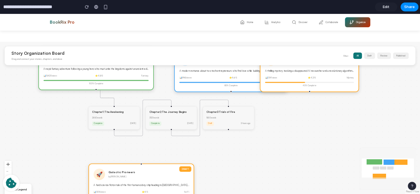
drag, startPoint x: 119, startPoint y: 84, endPoint x: 67, endPoint y: 82, distance: 52.1
click at [67, 82] on div "100 % Complete" at bounding box center [95, 83] width 105 height 3
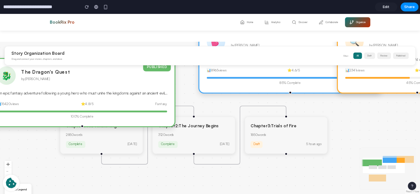
drag, startPoint x: 139, startPoint y: 79, endPoint x: 149, endPoint y: 113, distance: 35.2
click at [149, 114] on div "100 % Complete" at bounding box center [82, 116] width 170 height 5
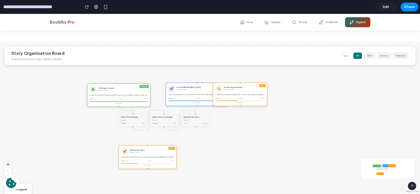
drag, startPoint x: 148, startPoint y: 106, endPoint x: 140, endPoint y: 96, distance: 12.9
click at [140, 96] on div "PUBLISHED 🐉 The Dragon's Quest by Alex Rivera An epic fantasy adventure followi…" at bounding box center [118, 95] width 63 height 24
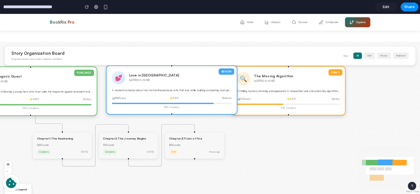
drag, startPoint x: 199, startPoint y: 95, endPoint x: 172, endPoint y: 93, distance: 27.3
click at [172, 93] on div "REVIEW 💕 Love in Silicon Valley by Emma Chen A modern romance about two tech en…" at bounding box center [172, 90] width 132 height 50
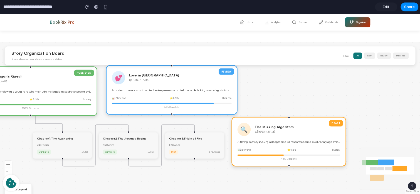
drag, startPoint x: 273, startPoint y: 82, endPoint x: 274, endPoint y: 133, distance: 50.9
click at [274, 133] on p "by David Park" at bounding box center [274, 132] width 39 height 4
click at [270, 128] on h3 "The Missing Algorithm" at bounding box center [274, 127] width 39 height 4
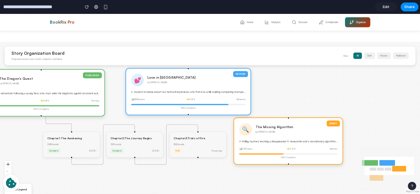
drag, startPoint x: 222, startPoint y: 105, endPoint x: 236, endPoint y: 105, distance: 13.4
click at [236, 105] on div "REVIEW 💕 Love in Silicon Valley by Emma Chen A modern romance about two tech en…" at bounding box center [188, 91] width 126 height 47
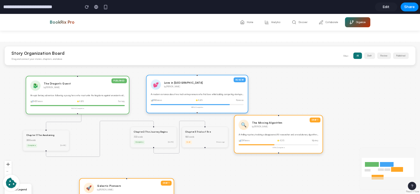
drag, startPoint x: 121, startPoint y: 138, endPoint x: 65, endPoint y: 142, distance: 56.9
click at [65, 142] on div "Chapter 1 : The Awakening 2850 words Complete 2 days ago" at bounding box center [46, 140] width 46 height 21
drag, startPoint x: 132, startPoint y: 138, endPoint x: 89, endPoint y: 143, distance: 44.0
click at [89, 143] on div "PUBLISHED 🐉 The Dragon's Quest by Alex Rivera An epic fantasy adventure followi…" at bounding box center [210, 118] width 420 height 152
drag, startPoint x: 188, startPoint y: 132, endPoint x: 136, endPoint y: 132, distance: 51.5
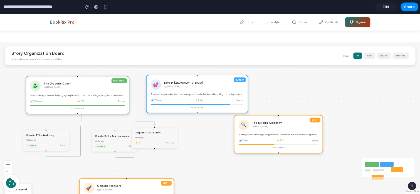
click at [137, 132] on div "Chapter 3 : Trials of Fire" at bounding box center [154, 132] width 39 height 3
drag, startPoint x: 111, startPoint y: 140, endPoint x: 84, endPoint y: 141, distance: 26.7
click at [84, 141] on div "3120 words" at bounding box center [87, 142] width 39 height 3
drag, startPoint x: 92, startPoint y: 139, endPoint x: 98, endPoint y: 139, distance: 6.1
click at [98, 139] on div "Chapter 2 : The Journey Begins 3120 words Complete 1 day ago" at bounding box center [93, 143] width 46 height 21
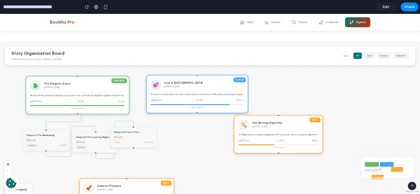
drag, startPoint x: 144, startPoint y: 134, endPoint x: 122, endPoint y: 134, distance: 21.7
click at [122, 134] on div "Chapter 3 : Trials of Fire 1850 words Draft 5 hours ago" at bounding box center [133, 137] width 46 height 21
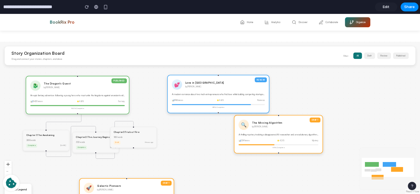
drag, startPoint x: 194, startPoint y: 97, endPoint x: 215, endPoint y: 97, distance: 20.9
click at [215, 97] on div "REVIEW 💕 Love in Silicon Valley by Emma Chen A modern romance about two tech en…" at bounding box center [218, 94] width 102 height 38
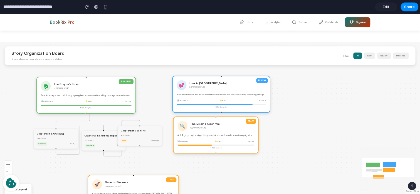
drag, startPoint x: 276, startPoint y: 122, endPoint x: 213, endPoint y: 128, distance: 63.4
click at [213, 126] on h3 "The Missing Algorithm" at bounding box center [204, 124] width 29 height 3
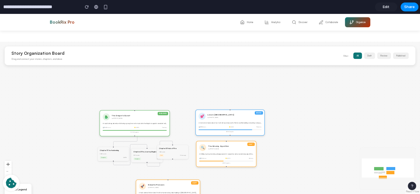
click at [53, 26] on div "BookRix Pro Home Analytics Discover Collaborate Organize" at bounding box center [210, 22] width 334 height 17
click at [55, 24] on h2 "BookRix Pro" at bounding box center [62, 22] width 25 height 5
click at [254, 20] on button "Home" at bounding box center [247, 22] width 22 height 10
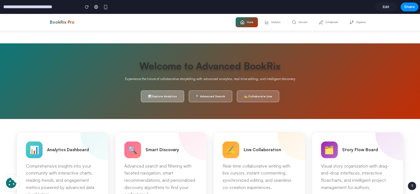
click at [168, 90] on button "📊 Explore Analytics" at bounding box center [162, 96] width 43 height 12
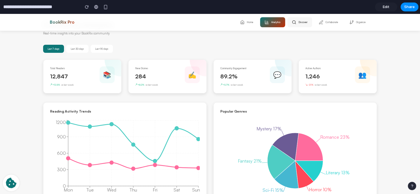
click at [295, 20] on button "Discover" at bounding box center [299, 22] width 25 height 10
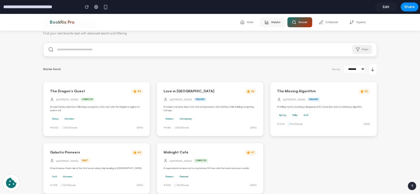
click at [274, 20] on button "Analytics" at bounding box center [272, 22] width 25 height 10
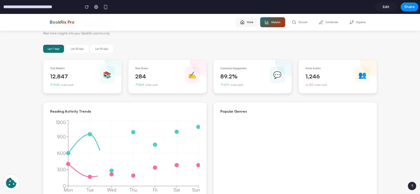
click at [240, 21] on icon at bounding box center [242, 22] width 4 height 4
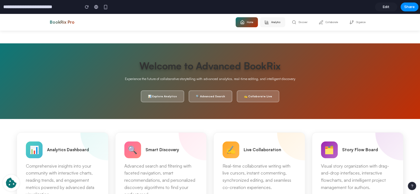
click at [268, 23] on button "Analytics" at bounding box center [272, 22] width 25 height 10
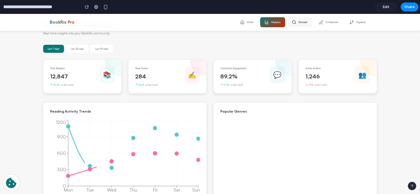
click at [294, 22] on icon at bounding box center [294, 22] width 4 height 4
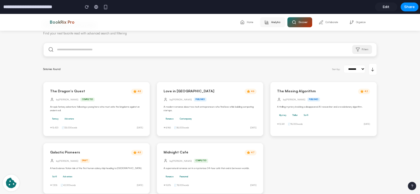
click at [270, 21] on button "Analytics" at bounding box center [272, 22] width 25 height 10
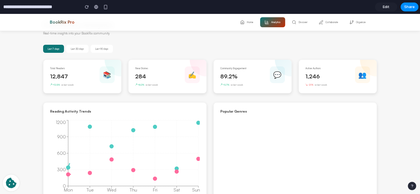
click at [241, 22] on icon at bounding box center [242, 22] width 4 height 4
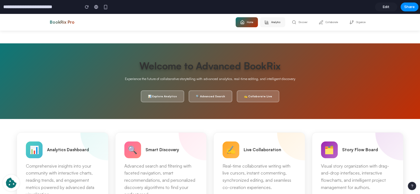
click at [270, 22] on button "Analytics" at bounding box center [272, 22] width 25 height 10
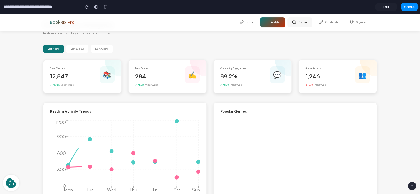
click at [302, 23] on button "Discover" at bounding box center [299, 22] width 25 height 10
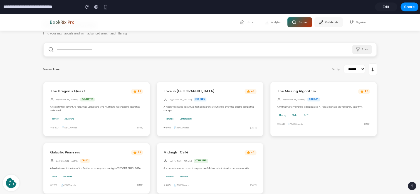
click at [326, 23] on button "Collaborate" at bounding box center [328, 22] width 28 height 10
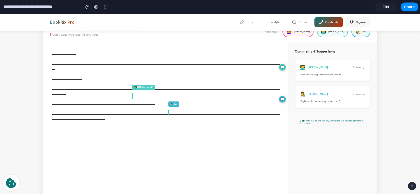
click at [362, 23] on button "Organize" at bounding box center [357, 22] width 25 height 10
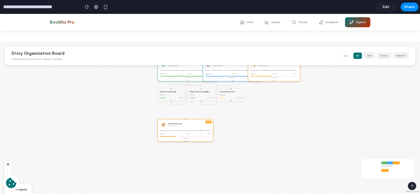
click at [255, 62] on div "Story Organization Board Drag and connect your stories, chapters, and ideas Fil…" at bounding box center [209, 55] width 411 height 19
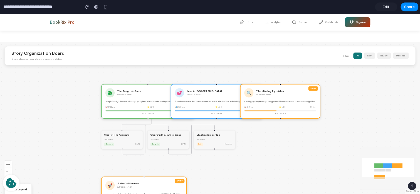
drag, startPoint x: 253, startPoint y: 81, endPoint x: 246, endPoint y: 122, distance: 41.8
click at [246, 122] on div "PUBLISHED 🐉 The Dragon's Quest by Alex Rivera An epic fantasy adventure followi…" at bounding box center [210, 118] width 420 height 152
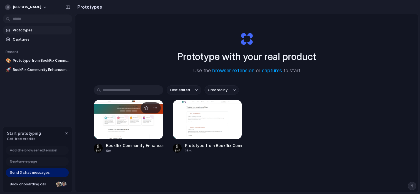
click at [136, 122] on div at bounding box center [129, 119] width 70 height 39
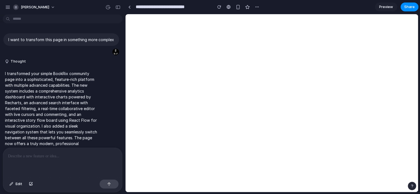
scroll to position [51, 0]
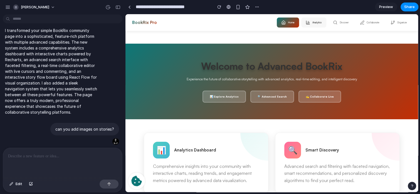
click at [322, 20] on button "Analytics" at bounding box center [313, 23] width 25 height 10
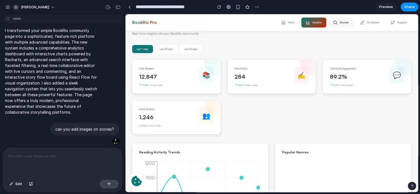
click at [346, 22] on button "Discover" at bounding box center [341, 23] width 25 height 10
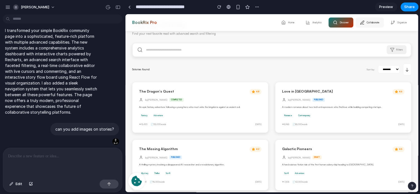
click at [366, 22] on button "Collaborate" at bounding box center [369, 23] width 28 height 10
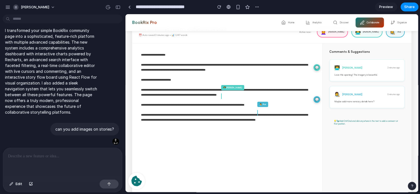
click at [320, 19] on button "Analytics" at bounding box center [313, 23] width 25 height 10
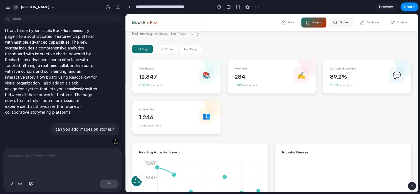
click at [337, 22] on button "Discover" at bounding box center [341, 23] width 25 height 10
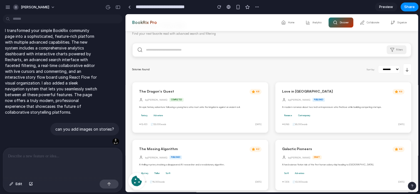
click at [300, 69] on div "**********" at bounding box center [271, 70] width 279 height 12
click at [238, 101] on div "The Dragon's Quest 4.8 by [PERSON_NAME] completed An epic fantasy adventure fol…" at bounding box center [200, 107] width 136 height 51
click at [238, 101] on div "The Dragon's Quest 4.8 by [PERSON_NAME] completed An epic fantasy adventure fol…" at bounding box center [200, 106] width 136 height 51
click at [75, 126] on p "can you add images on stories?" at bounding box center [84, 129] width 59 height 6
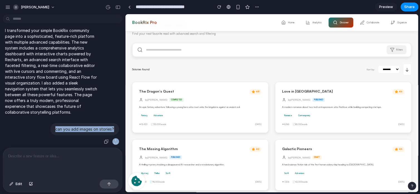
click at [75, 126] on p "can you add images on stories?" at bounding box center [84, 129] width 59 height 6
copy div "can you add images on stories?"
click at [16, 185] on span "Edit" at bounding box center [19, 184] width 7 height 6
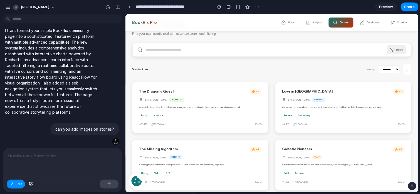
click at [41, 155] on p at bounding box center [62, 156] width 109 height 7
click at [117, 185] on button "button" at bounding box center [109, 184] width 19 height 9
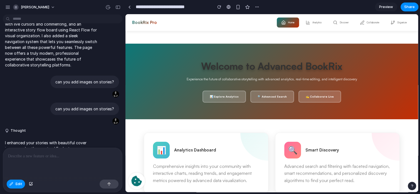
scroll to position [374, 0]
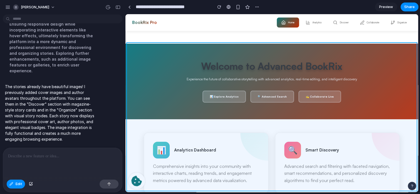
click at [208, 132] on div at bounding box center [271, 103] width 293 height 178
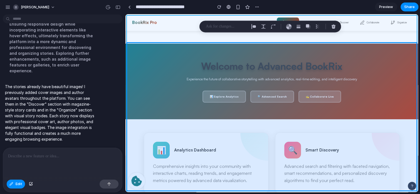
click at [365, 16] on div at bounding box center [271, 103] width 293 height 178
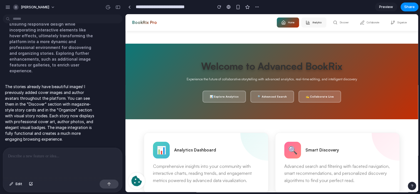
click at [308, 25] on button "Analytics" at bounding box center [313, 23] width 25 height 10
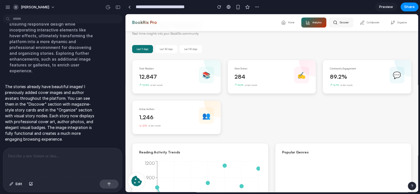
click at [334, 23] on button "Discover" at bounding box center [341, 23] width 25 height 10
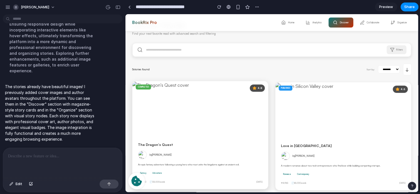
scroll to position [0, 0]
click at [377, 7] on link "Preview" at bounding box center [386, 7] width 22 height 9
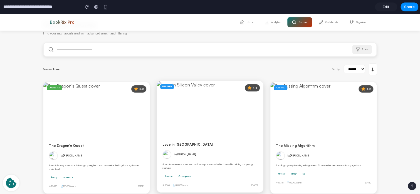
click at [178, 103] on div "4.6 published" at bounding box center [210, 109] width 106 height 56
click at [379, 7] on link "Edit" at bounding box center [386, 7] width 22 height 9
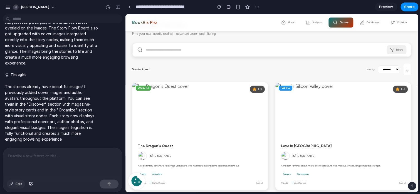
click at [21, 180] on button "Edit" at bounding box center [16, 184] width 18 height 9
click at [38, 162] on div at bounding box center [62, 162] width 119 height 29
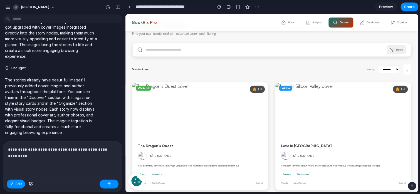
scroll to position [300, 0]
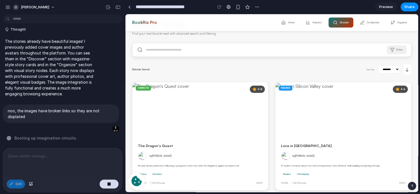
click at [391, 9] on span "Preview" at bounding box center [386, 7] width 14 height 6
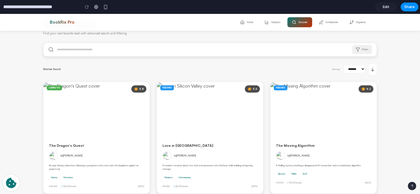
click at [380, 6] on link "Edit" at bounding box center [386, 7] width 22 height 9
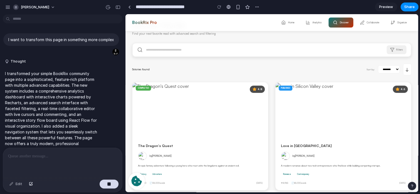
click at [382, 6] on span "Preview" at bounding box center [386, 7] width 14 height 6
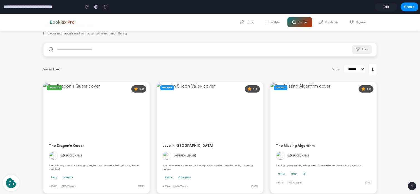
click at [382, 6] on link "Edit" at bounding box center [386, 7] width 22 height 9
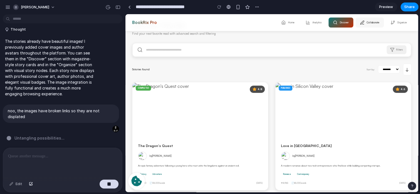
click at [372, 19] on button "Collaborate" at bounding box center [369, 23] width 28 height 10
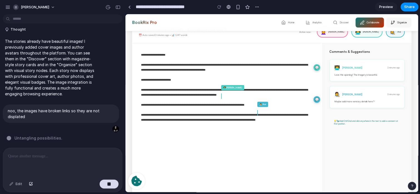
click at [394, 20] on button "Organize" at bounding box center [398, 23] width 25 height 10
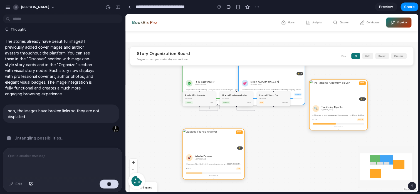
drag, startPoint x: 328, startPoint y: 87, endPoint x: 344, endPoint y: 124, distance: 40.5
click at [344, 124] on div "🔍 The Missing Algorithm by David Park A thrilling mystery involving a disappear…" at bounding box center [339, 116] width 58 height 28
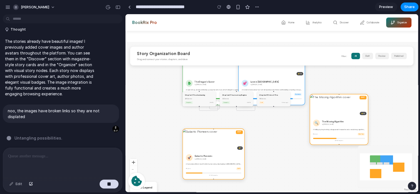
drag, startPoint x: 348, startPoint y: 92, endPoint x: 342, endPoint y: 105, distance: 14.3
click at [349, 99] on img at bounding box center [330, 97] width 40 height 4
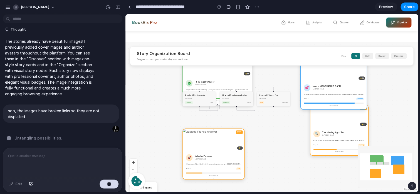
drag, startPoint x: 277, startPoint y: 74, endPoint x: 338, endPoint y: 78, distance: 61.3
click at [339, 78] on div "REVIEW ⭐ 4.6" at bounding box center [334, 70] width 66 height 22
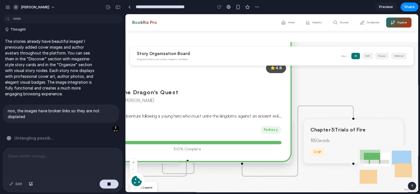
drag, startPoint x: 199, startPoint y: 76, endPoint x: 243, endPoint y: 109, distance: 54.5
click at [243, 109] on div "🐉 The Dragon's Quest by Alex Rivera An epic fantasy adventure following a young…" at bounding box center [187, 119] width 206 height 83
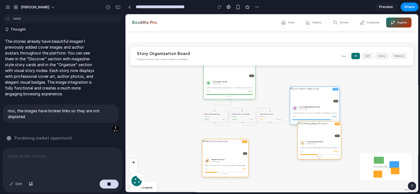
drag, startPoint x: 254, startPoint y: 106, endPoint x: 244, endPoint y: 77, distance: 30.6
click at [244, 77] on div "PUBLISHED ⭐ 4.8" at bounding box center [230, 69] width 52 height 17
click at [287, 23] on button "Home" at bounding box center [288, 23] width 22 height 10
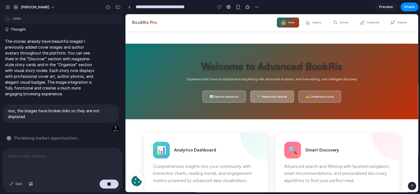
click at [276, 91] on button "🔍 Advanced Search" at bounding box center [272, 97] width 44 height 12
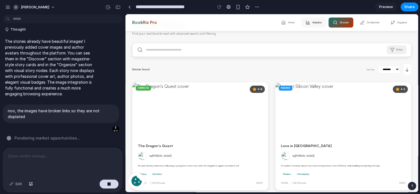
click at [306, 20] on icon at bounding box center [308, 22] width 4 height 4
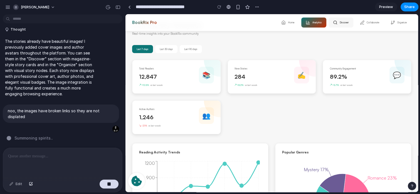
click at [329, 22] on button "Discover" at bounding box center [341, 23] width 25 height 10
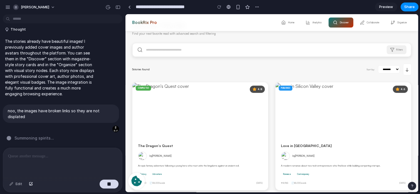
click at [216, 50] on input "text" at bounding box center [272, 49] width 278 height 13
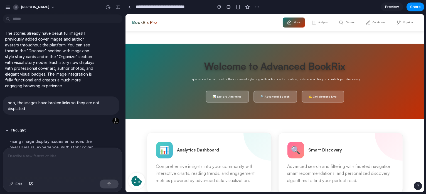
scroll to position [448, 0]
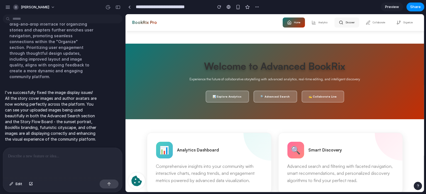
click at [339, 21] on icon at bounding box center [341, 22] width 4 height 4
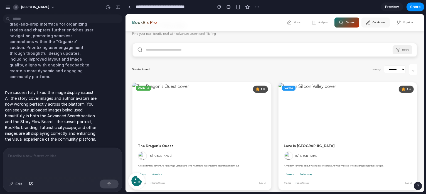
click at [366, 22] on icon at bounding box center [368, 22] width 4 height 4
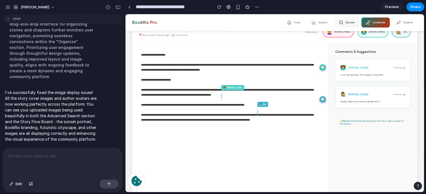
click at [347, 23] on button "Discover" at bounding box center [346, 23] width 25 height 10
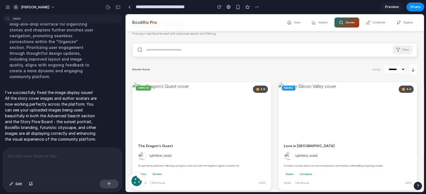
click at [393, 8] on span "Preview" at bounding box center [392, 7] width 14 height 6
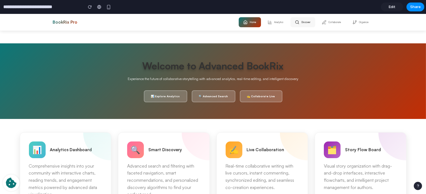
click at [268, 20] on icon at bounding box center [270, 22] width 4 height 4
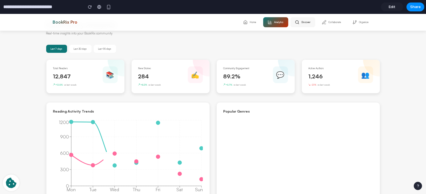
click at [295, 21] on circle at bounding box center [296, 22] width 3 height 3
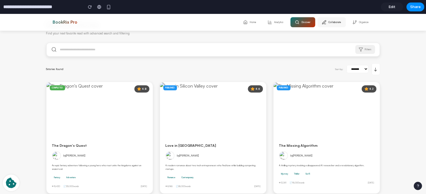
click at [329, 24] on button "Collaborate" at bounding box center [331, 22] width 28 height 10
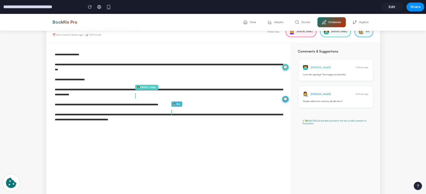
click at [295, 21] on circle at bounding box center [296, 22] width 3 height 3
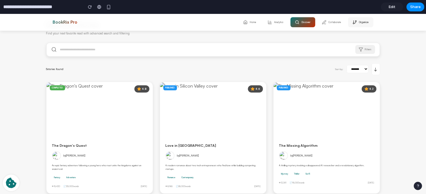
click at [354, 21] on line at bounding box center [354, 22] width 0 height 2
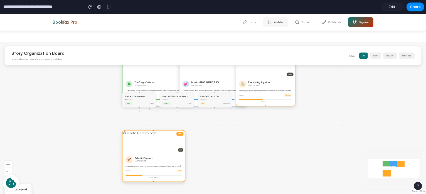
click at [281, 26] on button "Analytics" at bounding box center [275, 22] width 25 height 10
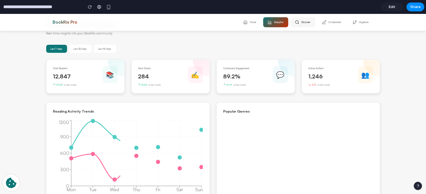
click at [301, 23] on button "Discover" at bounding box center [302, 22] width 25 height 10
